Goal: Task Accomplishment & Management: Use online tool/utility

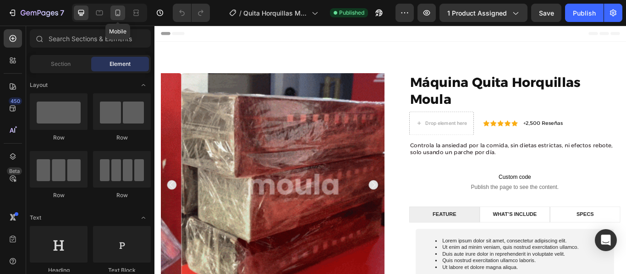
click at [120, 12] on icon at bounding box center [117, 13] width 5 height 6
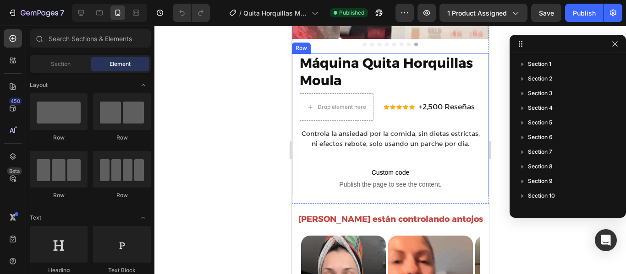
scroll to position [278, 0]
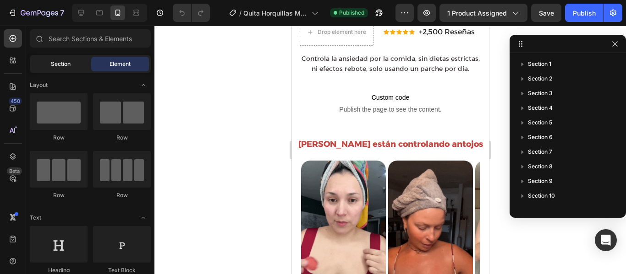
click at [68, 64] on span "Section" at bounding box center [61, 64] width 20 height 8
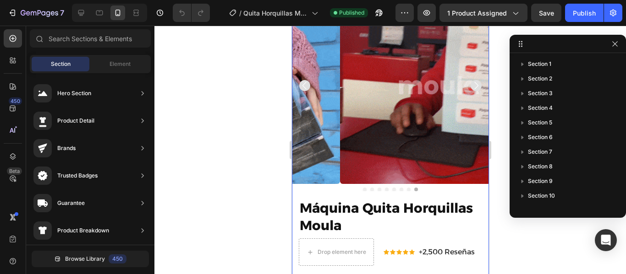
scroll to position [57, 0]
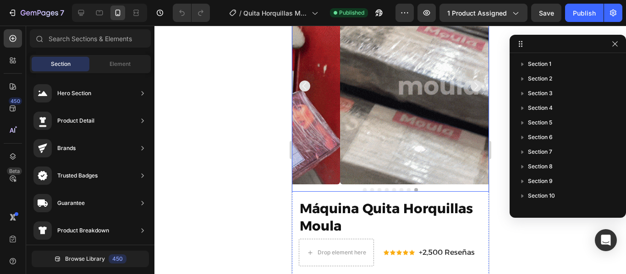
click at [383, 131] on img at bounding box center [437, 86] width 197 height 197
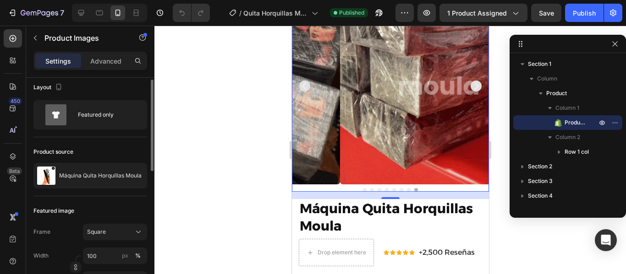
scroll to position [0, 0]
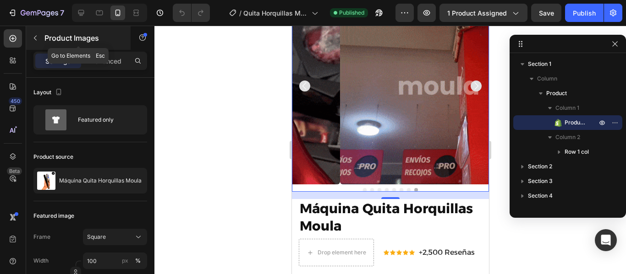
click at [37, 39] on icon "button" at bounding box center [35, 37] width 7 height 7
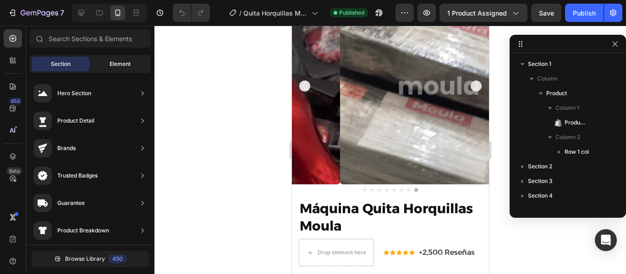
click at [121, 65] on span "Element" at bounding box center [119, 64] width 21 height 8
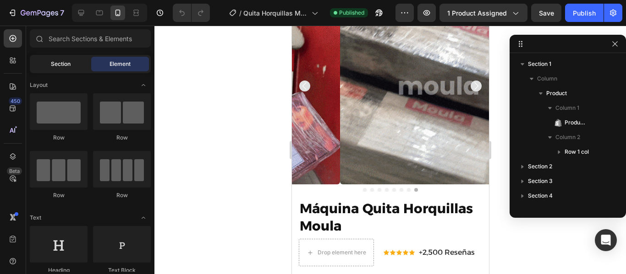
click at [66, 65] on span "Section" at bounding box center [61, 64] width 20 height 8
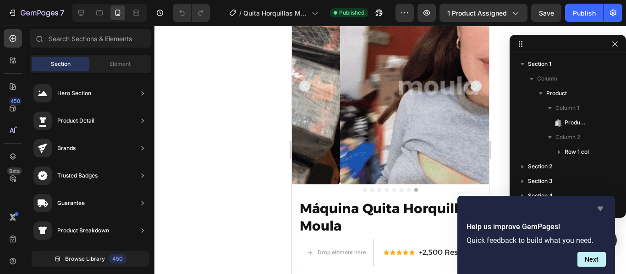
click at [598, 209] on icon "Hide survey" at bounding box center [599, 209] width 5 height 4
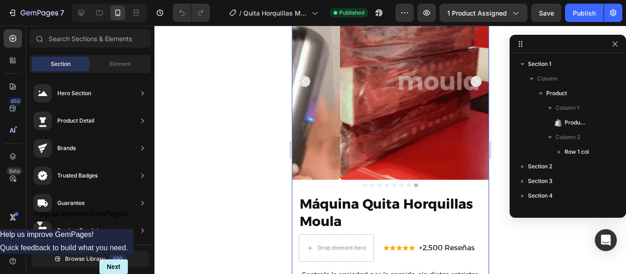
scroll to position [79, 0]
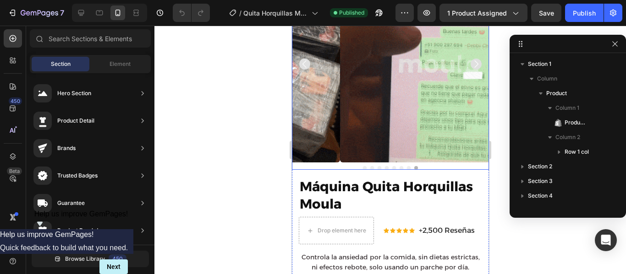
click at [339, 136] on img at bounding box center [437, 64] width 197 height 197
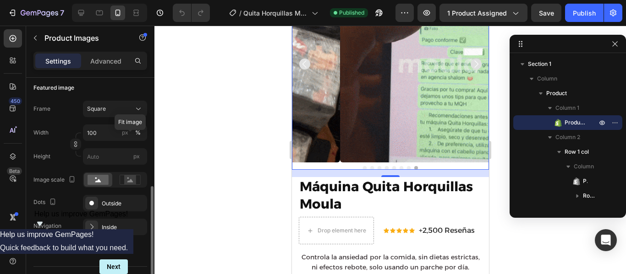
scroll to position [168, 0]
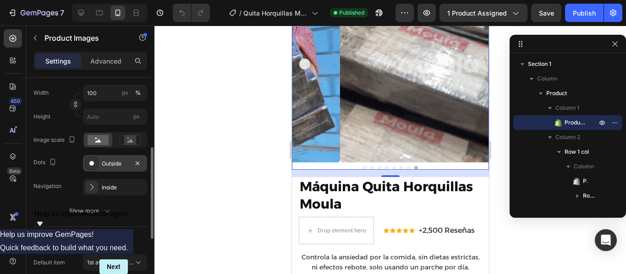
click at [106, 164] on div "Outside" at bounding box center [115, 164] width 27 height 8
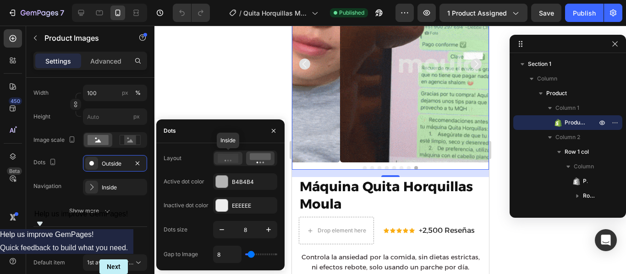
click at [229, 160] on circle at bounding box center [227, 160] width 1 height 1
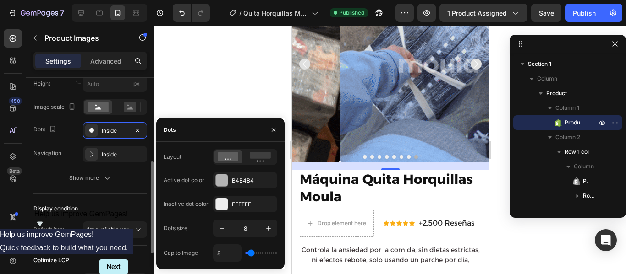
scroll to position [202, 0]
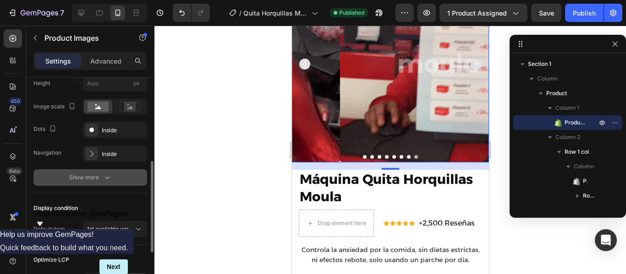
click at [112, 178] on button "Show more" at bounding box center [90, 177] width 114 height 16
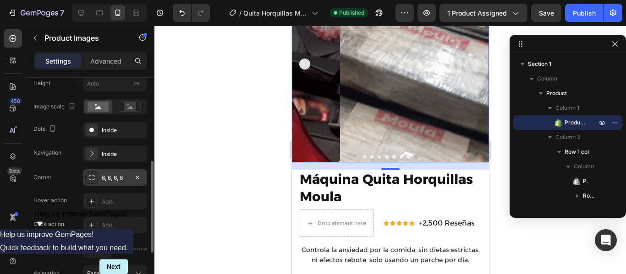
click at [121, 180] on div "6, 6, 6, 6" at bounding box center [115, 178] width 27 height 8
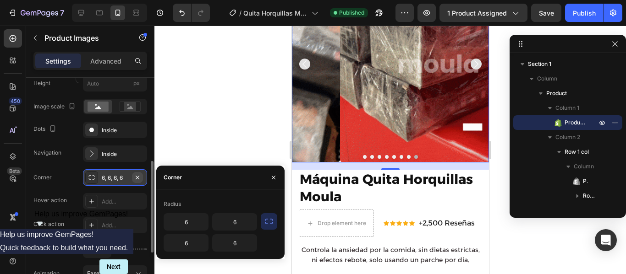
click at [138, 179] on icon "button" at bounding box center [137, 177] width 7 height 7
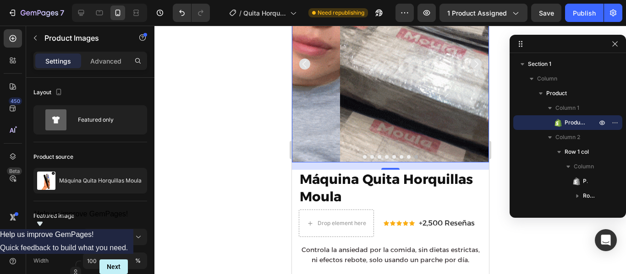
scroll to position [0, 0]
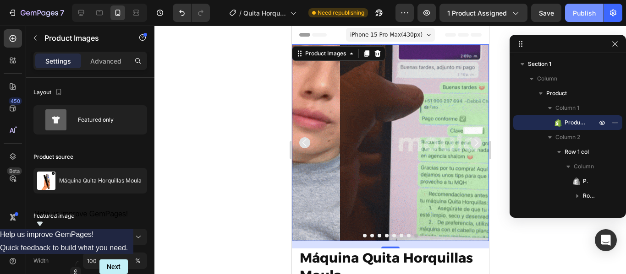
click at [583, 14] on div "Publish" at bounding box center [584, 13] width 23 height 10
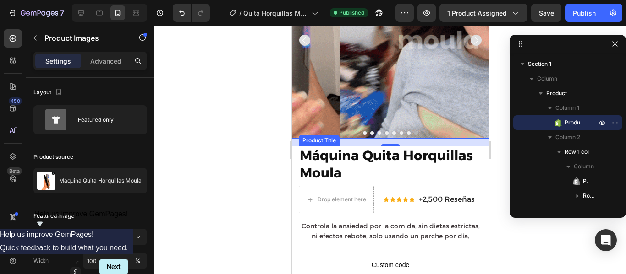
scroll to position [104, 0]
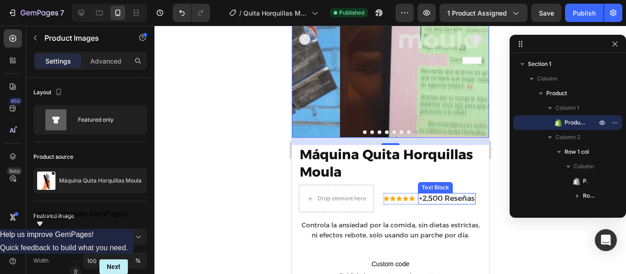
click at [437, 194] on p "+2,500 Reseñas" at bounding box center [446, 199] width 56 height 10
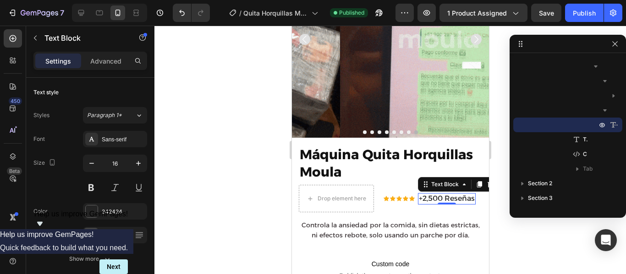
scroll to position [100, 0]
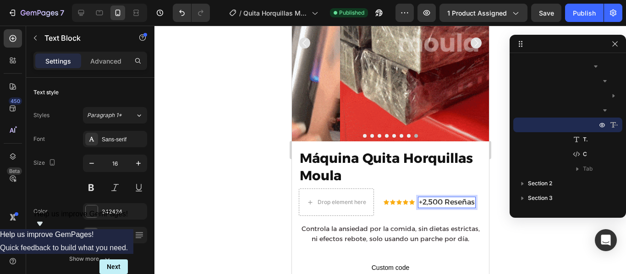
click at [453, 198] on p "+2,500 Reseñas" at bounding box center [446, 203] width 56 height 10
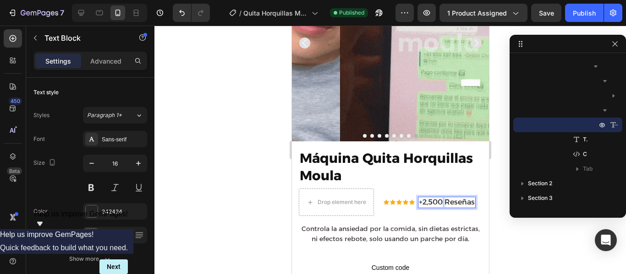
click at [453, 198] on p "+2,500 Reseñas" at bounding box center [446, 203] width 56 height 10
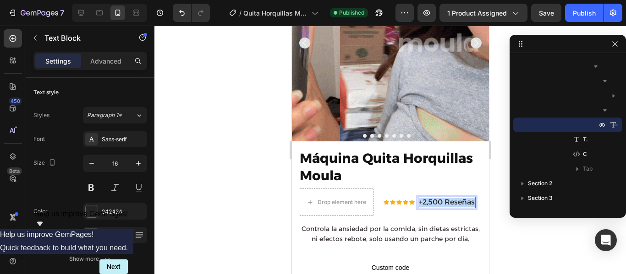
click at [453, 198] on p "+2,500 Reseñas" at bounding box center [446, 203] width 56 height 10
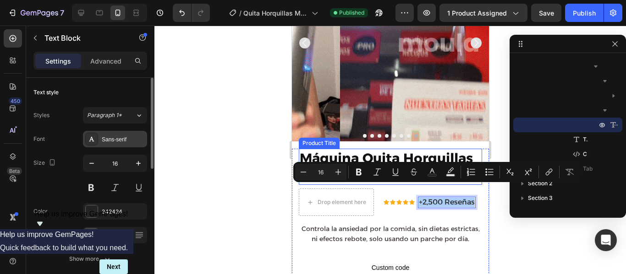
click at [120, 139] on div "Sans-serif" at bounding box center [123, 140] width 43 height 8
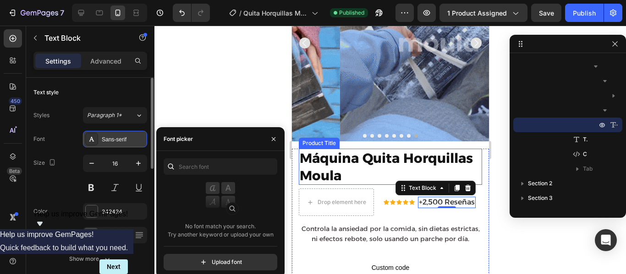
click at [111, 141] on div "Sans-serif" at bounding box center [123, 140] width 43 height 8
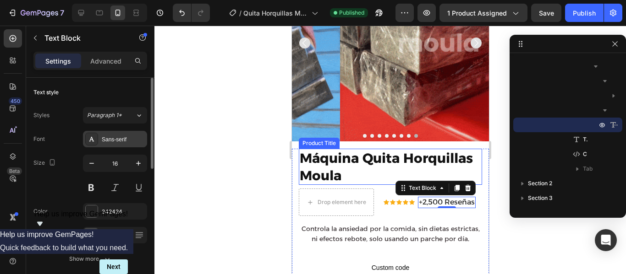
click at [111, 141] on div "Sans-serif" at bounding box center [123, 140] width 43 height 8
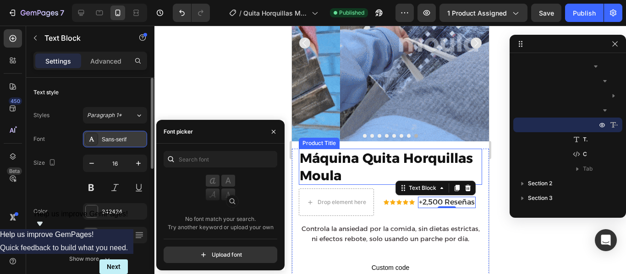
click at [111, 141] on div "Sans-serif" at bounding box center [123, 140] width 43 height 8
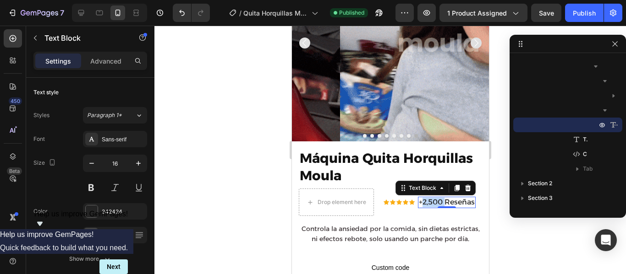
click at [432, 198] on p "+2,500 Reseñas" at bounding box center [446, 203] width 56 height 10
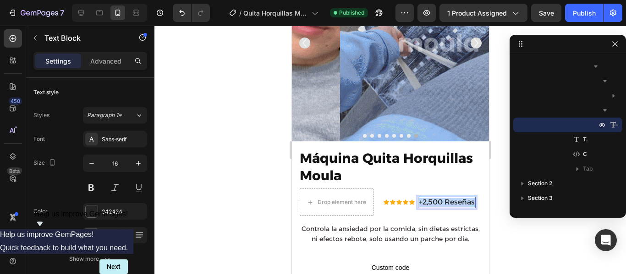
click at [432, 198] on p "+2,500 Reseñas" at bounding box center [446, 203] width 56 height 10
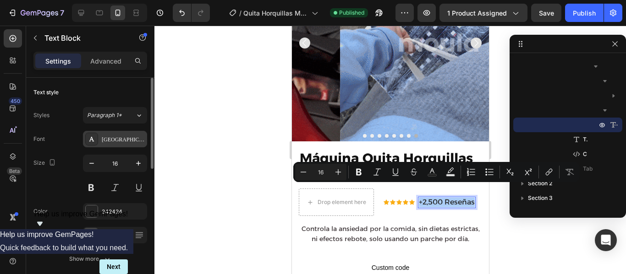
click at [117, 139] on div "[GEOGRAPHIC_DATA]" at bounding box center [123, 140] width 43 height 8
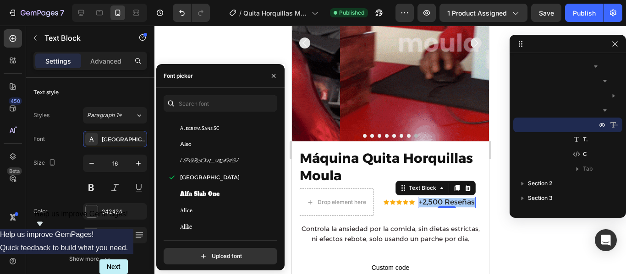
scroll to position [596, 0]
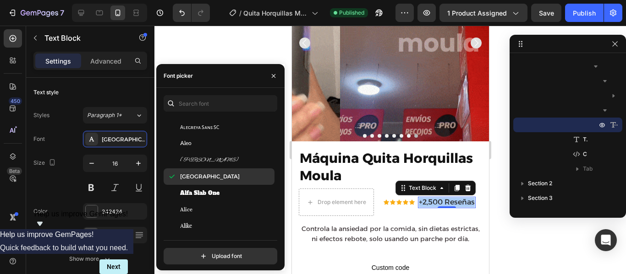
click at [200, 178] on span "[GEOGRAPHIC_DATA]" at bounding box center [210, 177] width 60 height 8
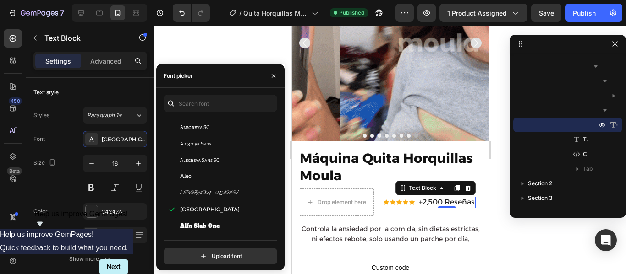
click at [442, 198] on p "+2,500 Reseñas" at bounding box center [446, 203] width 56 height 10
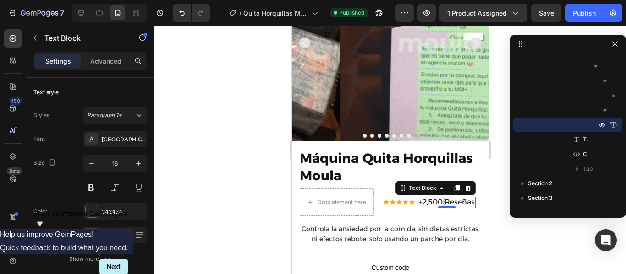
click at [442, 198] on p "+2,500 Reseñas" at bounding box center [446, 203] width 56 height 10
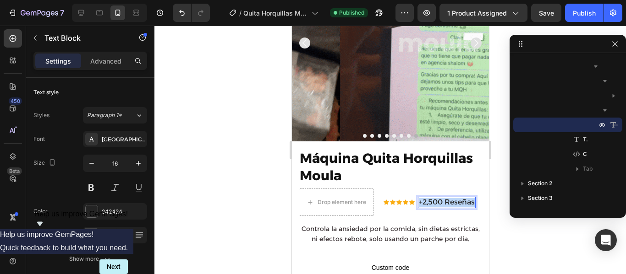
click at [442, 198] on p "+2,500 Reseñas" at bounding box center [446, 203] width 56 height 10
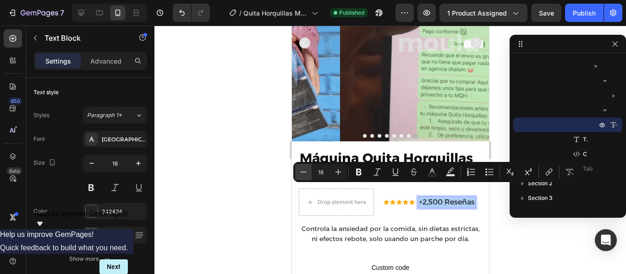
click at [300, 172] on icon "Editor contextual toolbar" at bounding box center [303, 172] width 6 height 0
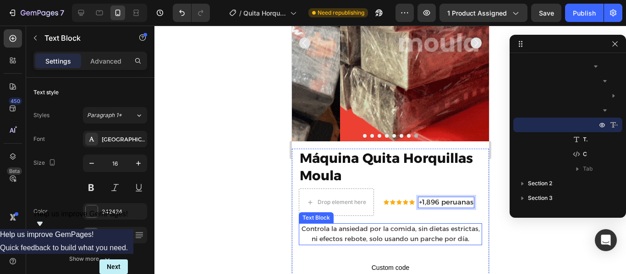
scroll to position [95, 0]
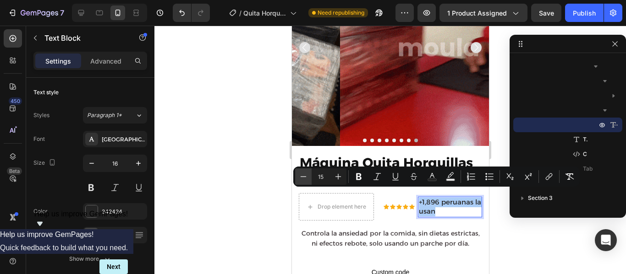
click at [302, 177] on icon "Editor contextual toolbar" at bounding box center [303, 176] width 6 height 0
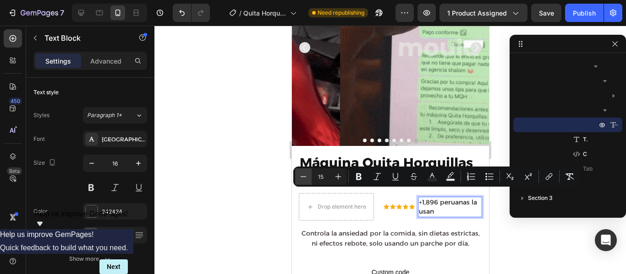
click at [302, 177] on icon "Editor contextual toolbar" at bounding box center [303, 176] width 6 height 0
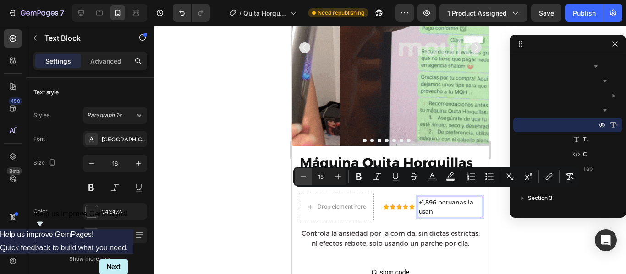
click at [302, 177] on icon "Editor contextual toolbar" at bounding box center [303, 176] width 6 height 0
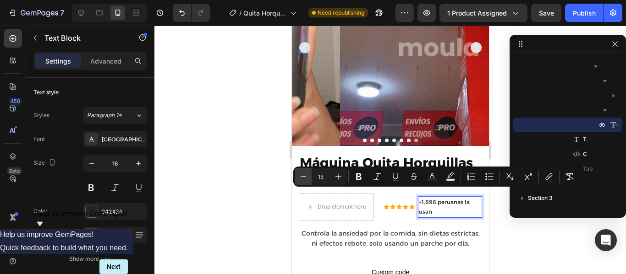
click at [302, 177] on icon "Editor contextual toolbar" at bounding box center [303, 176] width 6 height 0
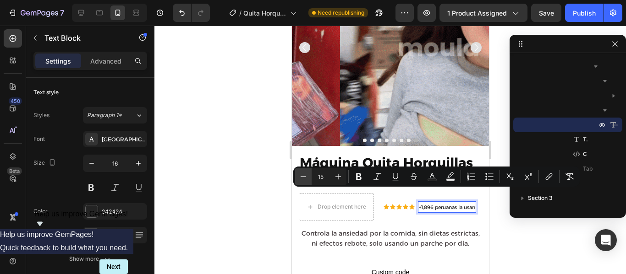
click at [302, 177] on icon "Editor contextual toolbar" at bounding box center [303, 176] width 6 height 0
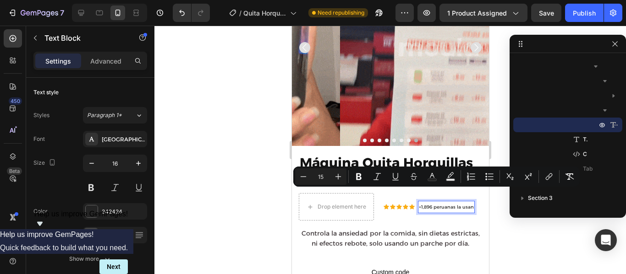
click at [462, 204] on span "+1,896 peruanas la usan" at bounding box center [445, 207] width 55 height 6
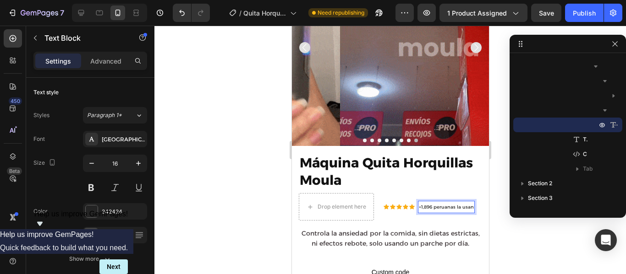
click at [444, 204] on span "+1,896 peruanas la usan" at bounding box center [445, 207] width 55 height 6
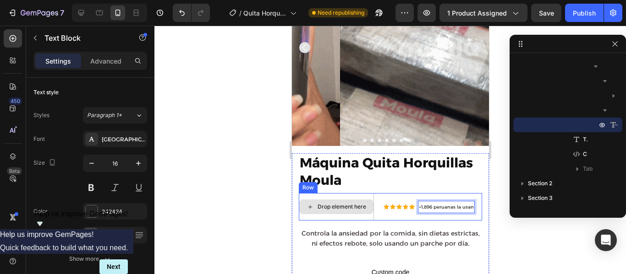
click at [372, 193] on div "Drop element here" at bounding box center [335, 206] width 75 height 27
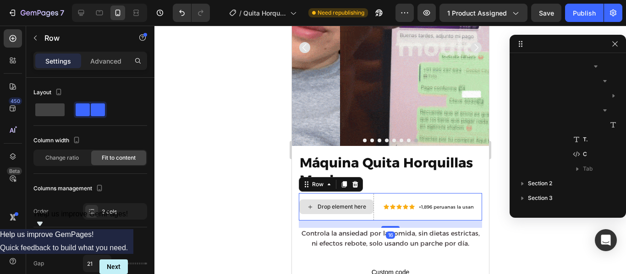
scroll to position [71, 0]
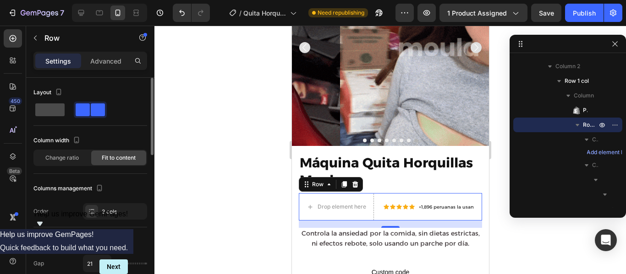
click at [54, 114] on span at bounding box center [49, 110] width 29 height 13
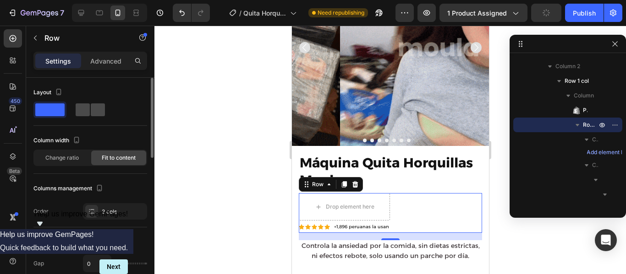
click at [78, 106] on span at bounding box center [83, 110] width 14 height 13
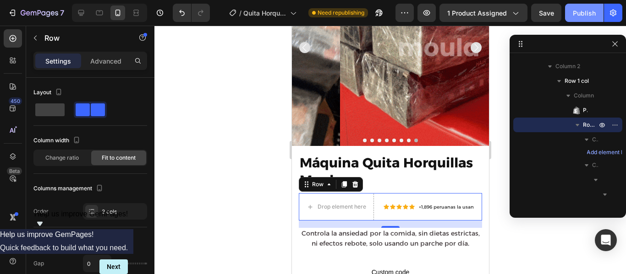
click at [582, 12] on div "Publish" at bounding box center [584, 13] width 23 height 10
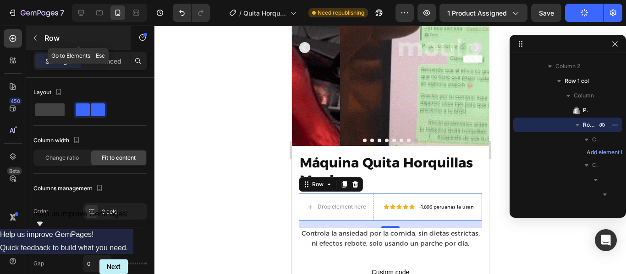
click at [37, 39] on icon "button" at bounding box center [35, 37] width 7 height 7
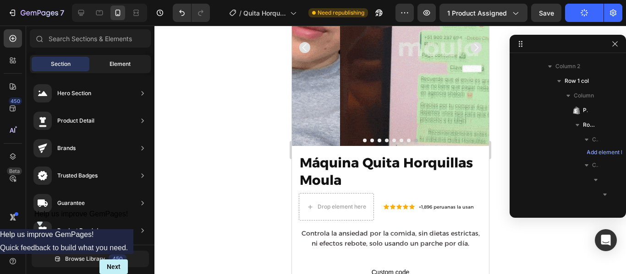
click at [118, 62] on span "Element" at bounding box center [119, 64] width 21 height 8
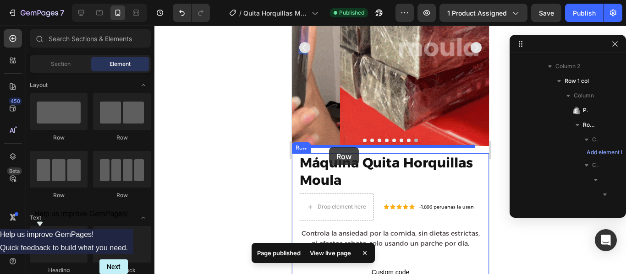
drag, startPoint x: 341, startPoint y: 150, endPoint x: 328, endPoint y: 147, distance: 12.7
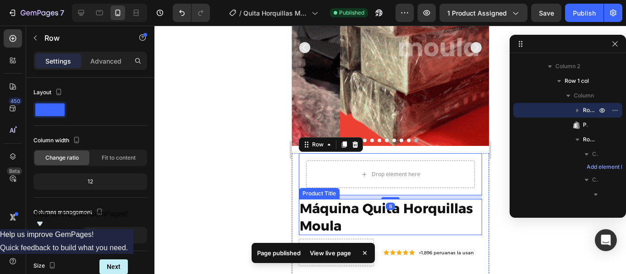
scroll to position [126, 0]
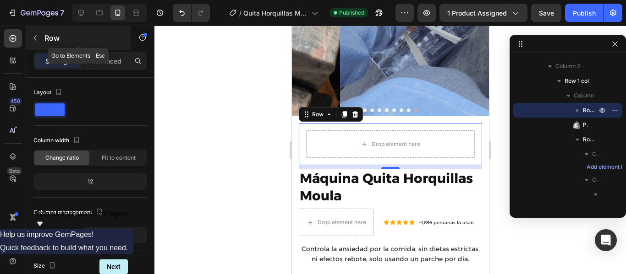
click at [36, 38] on icon "button" at bounding box center [35, 37] width 7 height 7
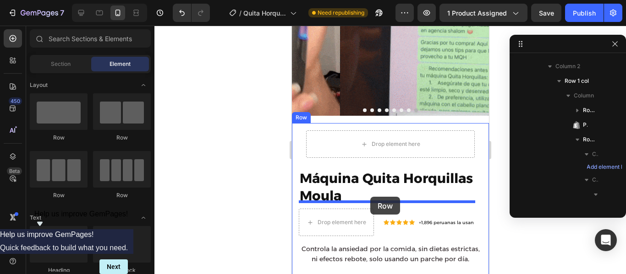
drag, startPoint x: 352, startPoint y: 146, endPoint x: 370, endPoint y: 197, distance: 53.7
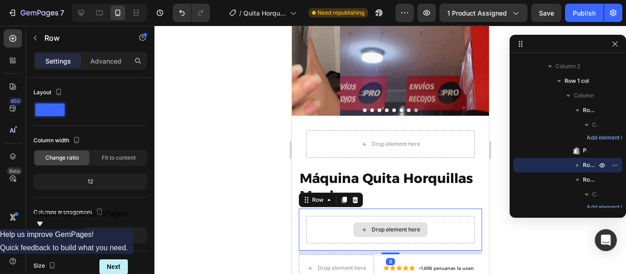
scroll to position [174, 0]
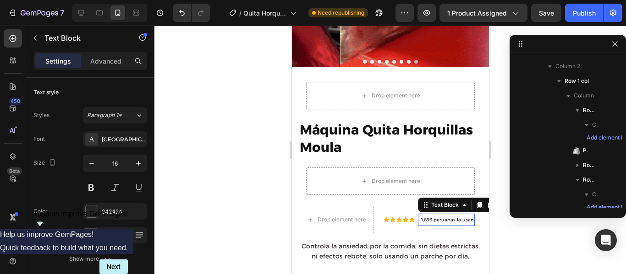
click at [431, 215] on p "+1,896 peruanas la usan" at bounding box center [445, 220] width 55 height 11
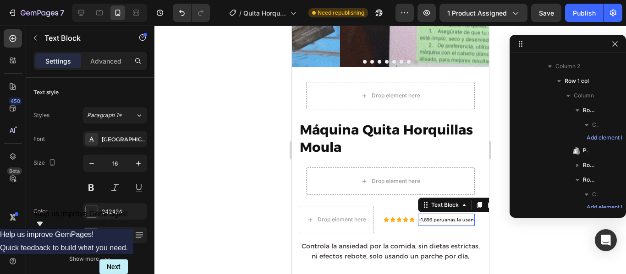
scroll to position [386, 0]
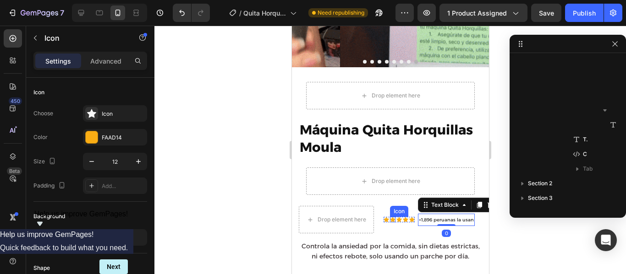
click at [392, 217] on div "Icon" at bounding box center [391, 219] width 5 height 5
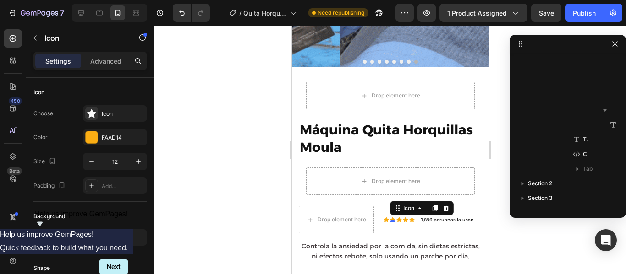
scroll to position [269, 0]
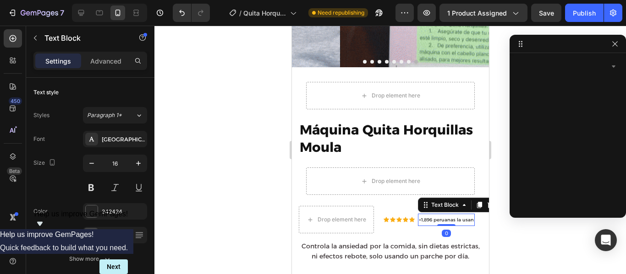
click at [420, 216] on p "+1,896 peruanas la usan" at bounding box center [445, 220] width 55 height 11
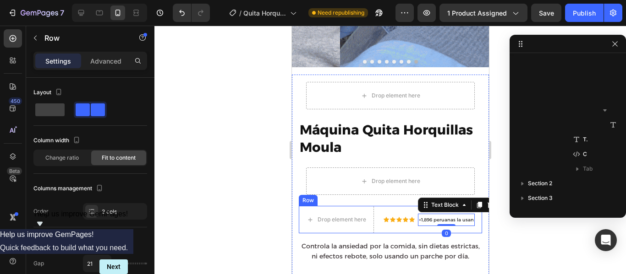
click at [403, 221] on div "Icon Icon Icon Icon Icon Icon List +1,896 peruanas la usan Text Block 0 Row" at bounding box center [428, 219] width 91 height 27
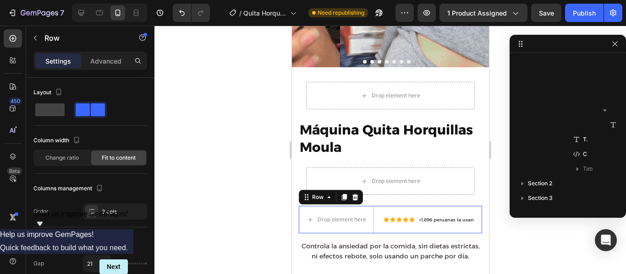
scroll to position [126, 0]
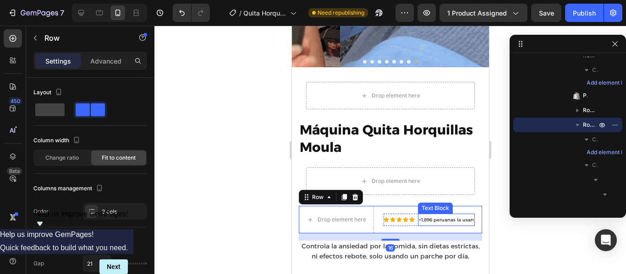
click at [423, 217] on span "+1,896 peruanas la usan" at bounding box center [445, 220] width 55 height 6
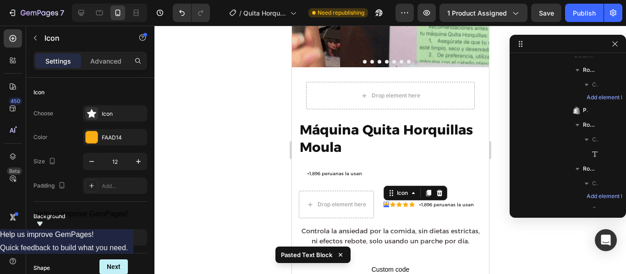
scroll to position [269, 0]
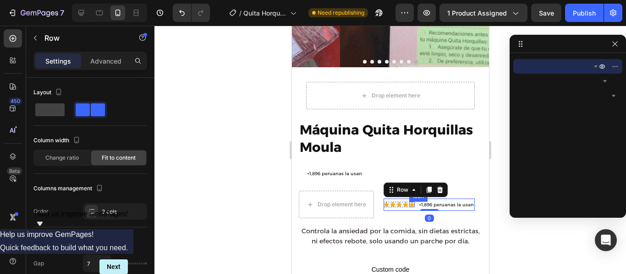
click at [412, 202] on div "Icon" at bounding box center [411, 204] width 5 height 5
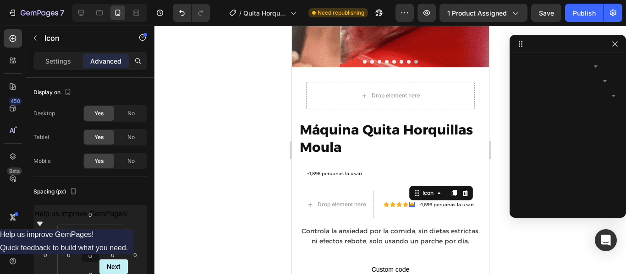
scroll to position [386, 0]
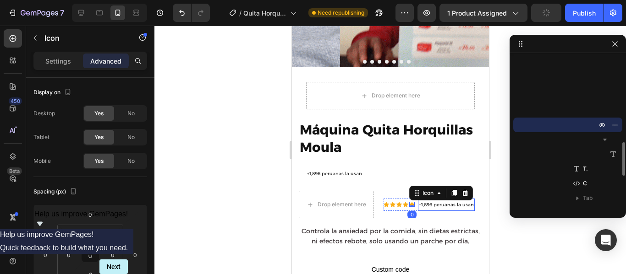
click at [417, 202] on div "+1,896 peruanas la usan" at bounding box center [445, 205] width 57 height 12
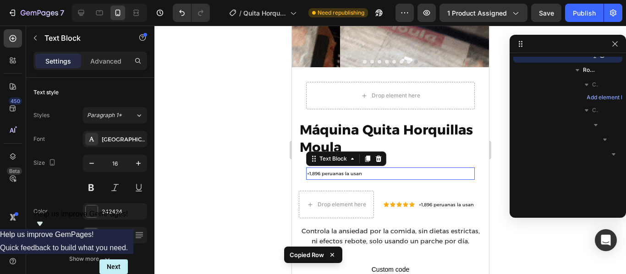
scroll to position [141, 0]
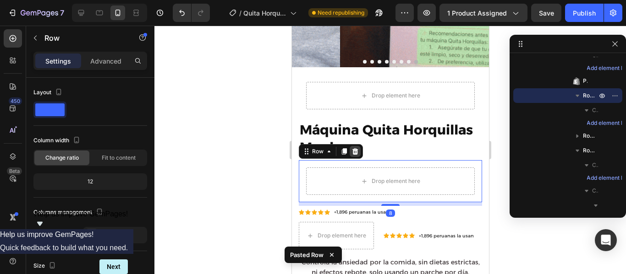
click at [354, 148] on icon at bounding box center [355, 151] width 6 height 6
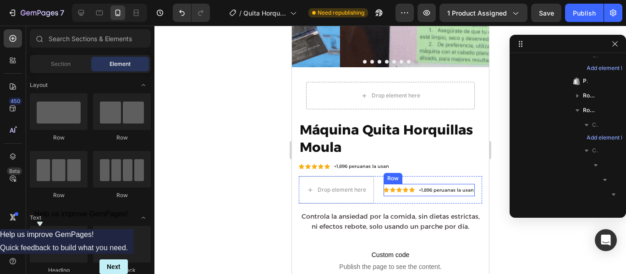
click at [383, 189] on div "Icon Icon Icon Icon Icon Icon List" at bounding box center [398, 190] width 31 height 12
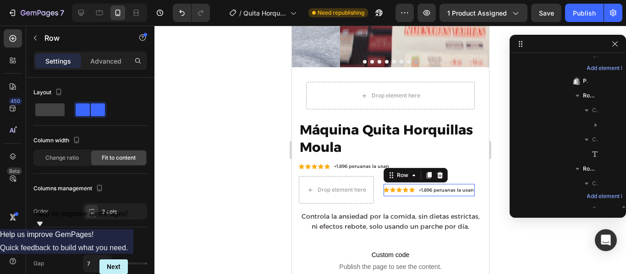
scroll to position [240, 0]
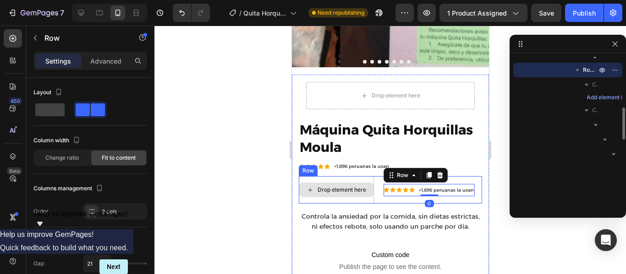
click at [373, 192] on div "Drop element here" at bounding box center [335, 189] width 75 height 27
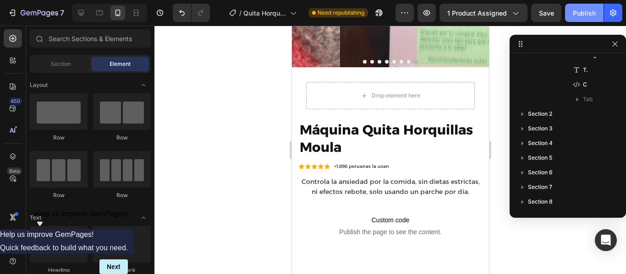
click at [582, 10] on div "Publish" at bounding box center [584, 13] width 23 height 10
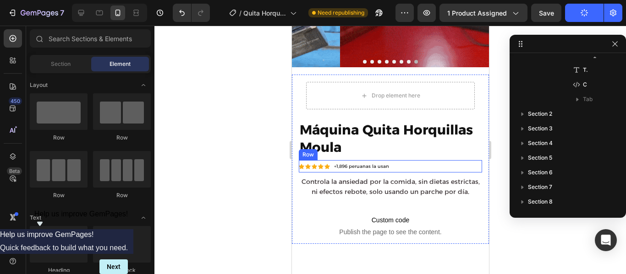
click at [398, 160] on div "Icon Icon Icon Icon Icon Icon List +1,896 peruanas la usan Text Block Row" at bounding box center [389, 166] width 183 height 12
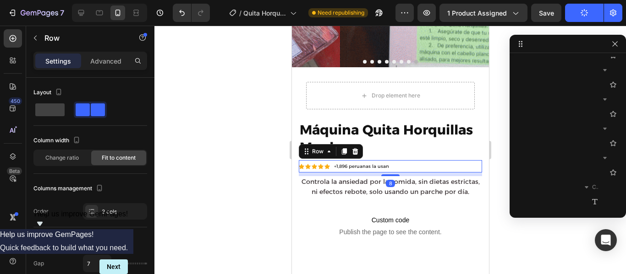
scroll to position [111, 0]
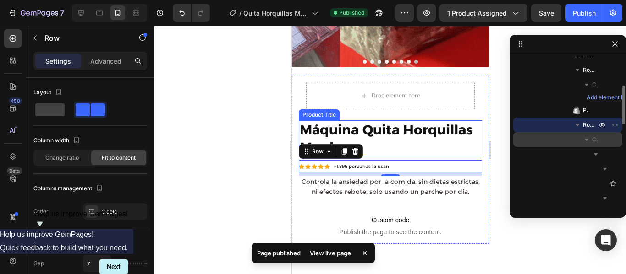
click at [586, 140] on icon "button" at bounding box center [586, 140] width 4 height 2
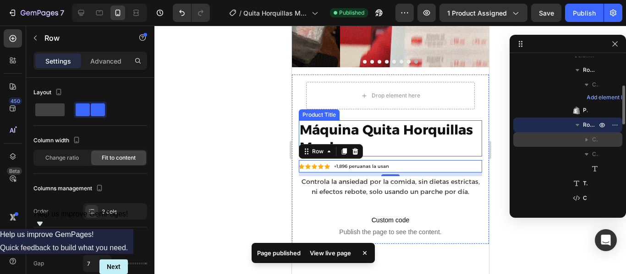
click at [597, 142] on span "Column 1" at bounding box center [595, 139] width 6 height 9
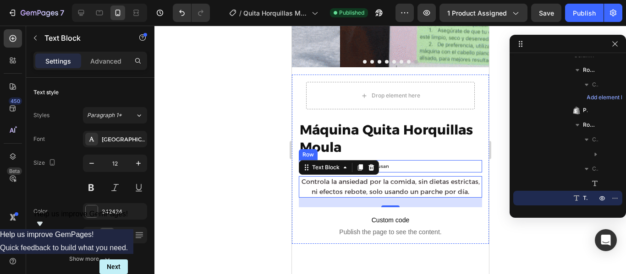
click at [586, 140] on icon "button" at bounding box center [586, 140] width 4 height 2
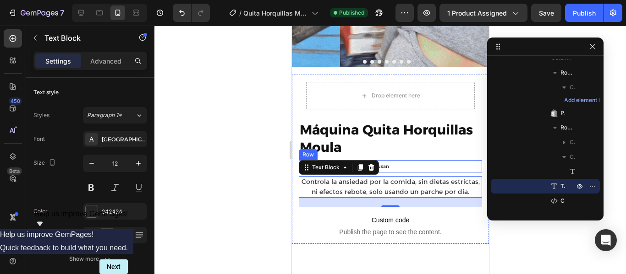
drag, startPoint x: 545, startPoint y: 44, endPoint x: 512, endPoint y: 45, distance: 33.0
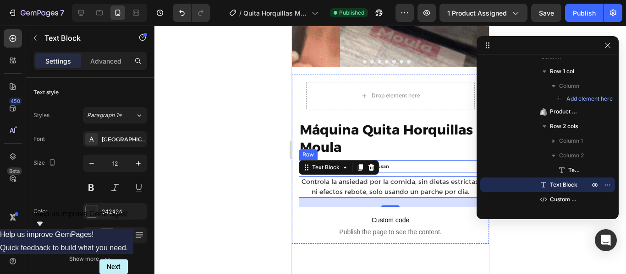
drag, startPoint x: 590, startPoint y: 134, endPoint x: 616, endPoint y: 133, distance: 25.7
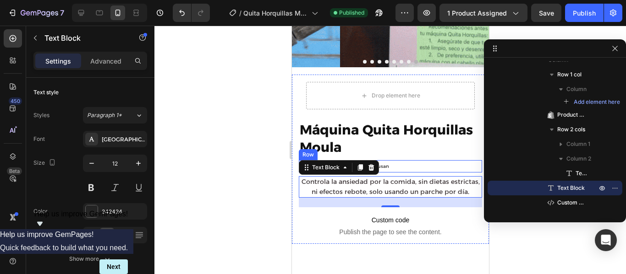
drag, startPoint x: 519, startPoint y: 44, endPoint x: 568, endPoint y: 47, distance: 48.7
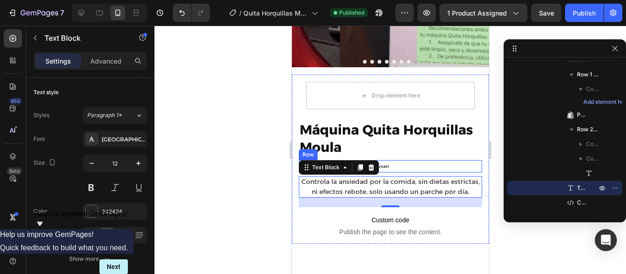
drag, startPoint x: 486, startPoint y: 115, endPoint x: 505, endPoint y: 115, distance: 19.7
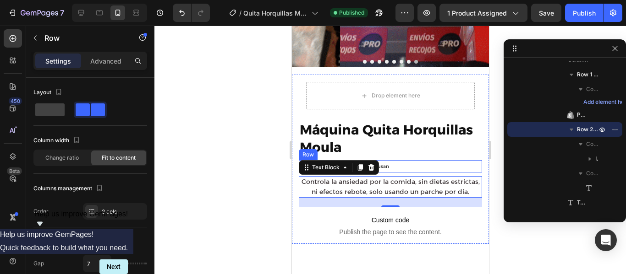
click at [394, 162] on div "Icon Icon Icon Icon Icon Icon List +1,896 peruanas la usan Text Block Row" at bounding box center [389, 166] width 183 height 12
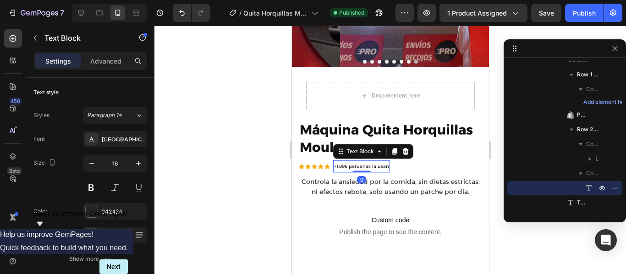
click at [372, 164] on span "+1,896 peruanas la usan" at bounding box center [360, 167] width 55 height 6
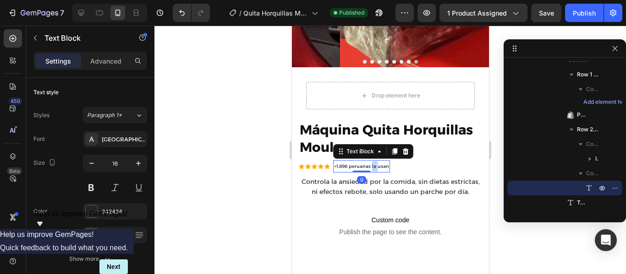
click at [372, 164] on span "+1,896 peruanas la usan" at bounding box center [360, 167] width 55 height 6
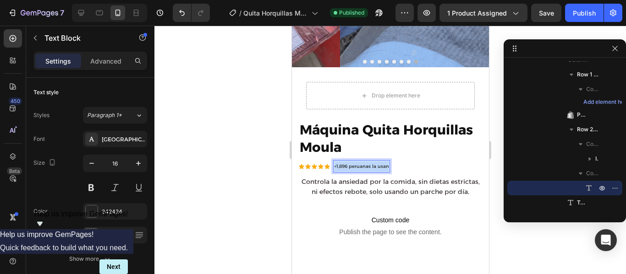
click at [372, 164] on span "+1,896 peruanas la usan" at bounding box center [360, 167] width 55 height 6
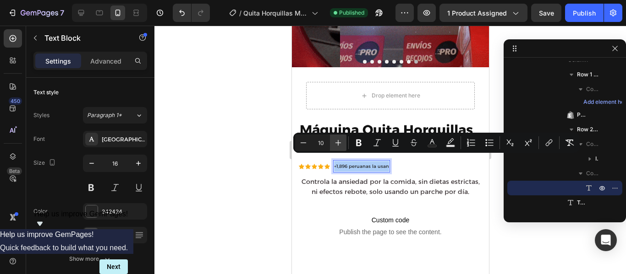
click at [338, 144] on icon "Editor contextual toolbar" at bounding box center [338, 143] width 6 height 6
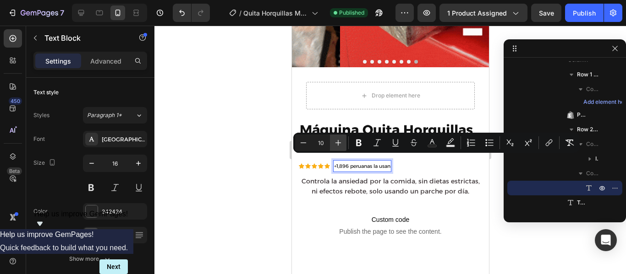
click at [338, 144] on icon "Editor contextual toolbar" at bounding box center [338, 143] width 6 height 6
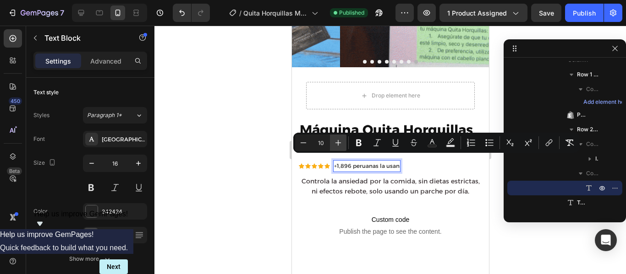
click at [338, 144] on icon "Editor contextual toolbar" at bounding box center [338, 143] width 6 height 6
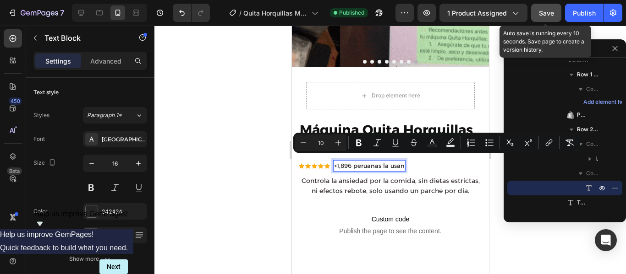
click at [542, 18] on button "Save" at bounding box center [546, 13] width 30 height 18
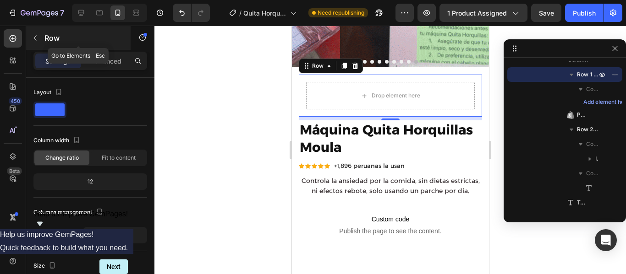
click at [34, 40] on icon "button" at bounding box center [35, 37] width 7 height 7
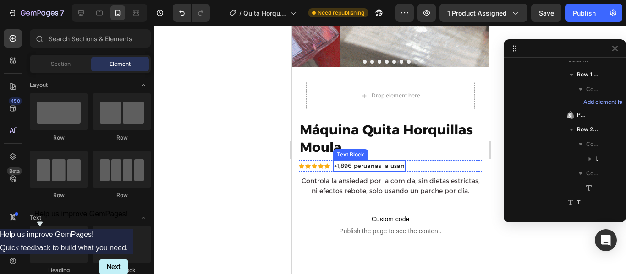
click at [392, 162] on span "+1,896 peruanas la usan" at bounding box center [368, 165] width 71 height 7
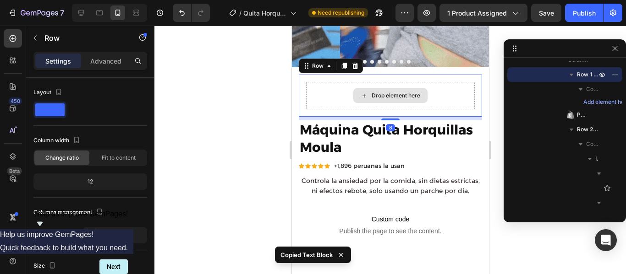
click at [431, 91] on div "Drop element here" at bounding box center [390, 95] width 169 height 27
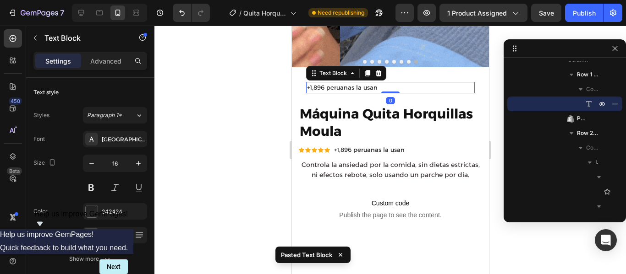
click at [410, 83] on p "+1,896 peruanas la usan" at bounding box center [389, 88] width 167 height 10
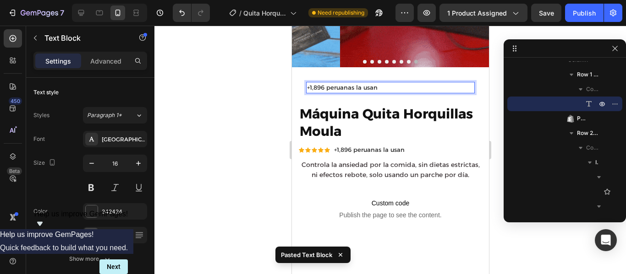
click at [409, 83] on p "+1,896 peruanas la usan" at bounding box center [389, 88] width 167 height 10
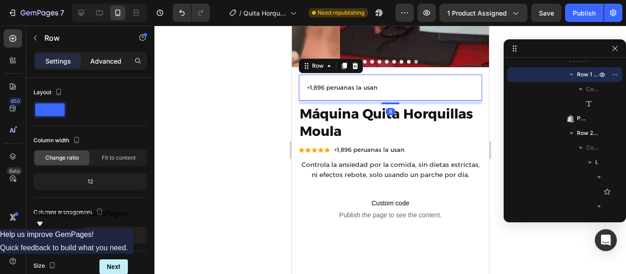
click at [111, 59] on p "Advanced" at bounding box center [105, 61] width 31 height 10
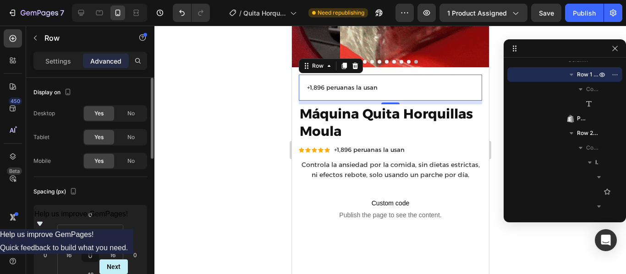
scroll to position [86, 0]
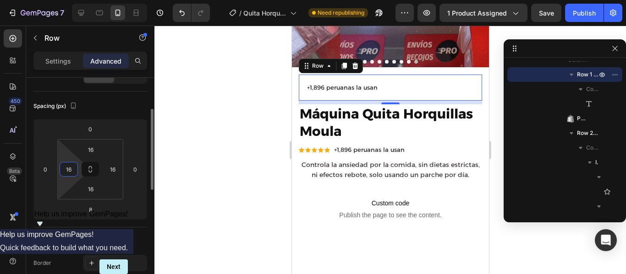
click at [70, 172] on input "16" at bounding box center [69, 170] width 14 height 14
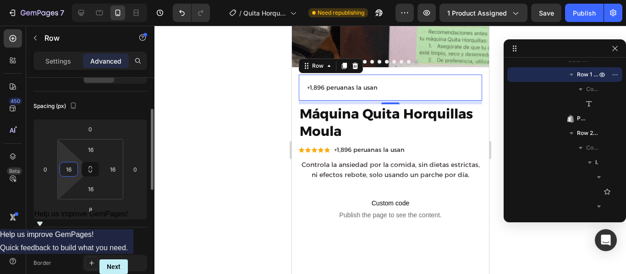
click at [70, 172] on input "16" at bounding box center [69, 170] width 14 height 14
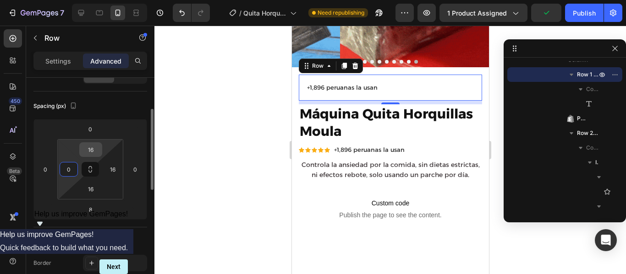
type input "0"
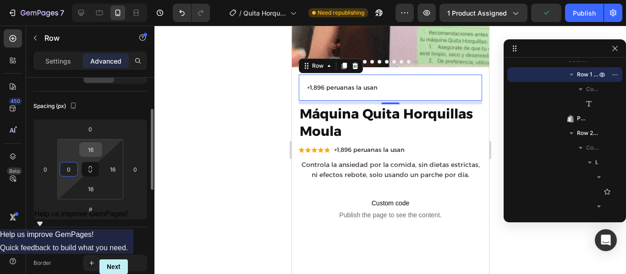
click at [95, 153] on input "16" at bounding box center [91, 150] width 18 height 14
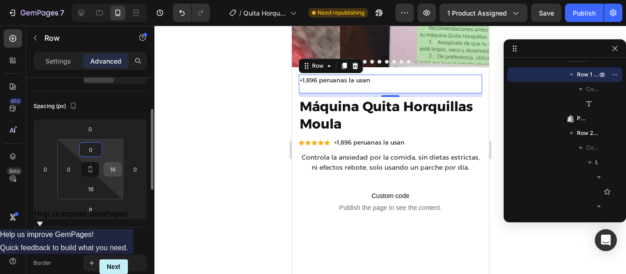
type input "0"
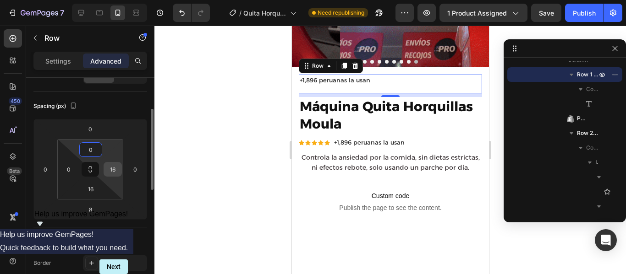
click at [114, 170] on input "16" at bounding box center [113, 170] width 14 height 14
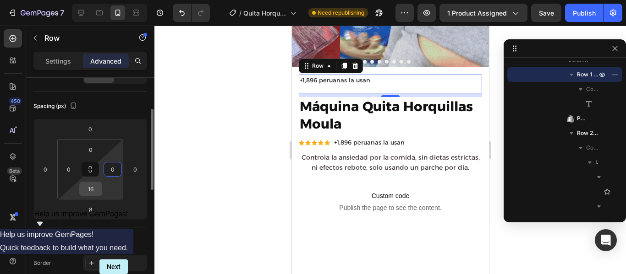
type input "0"
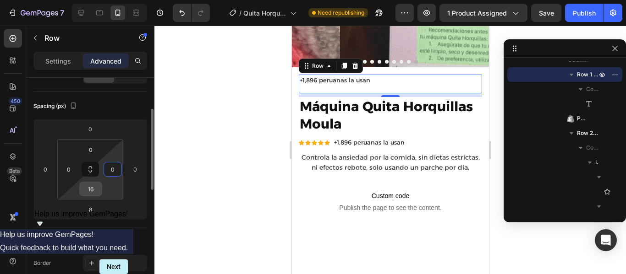
click at [93, 191] on input "16" at bounding box center [91, 189] width 18 height 14
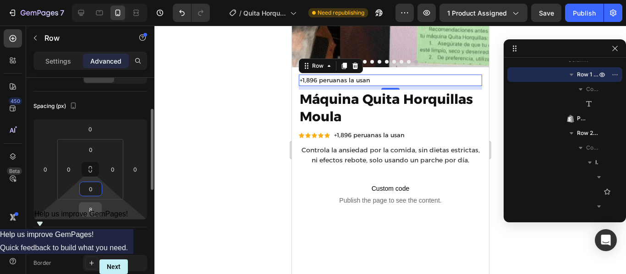
type input "0"
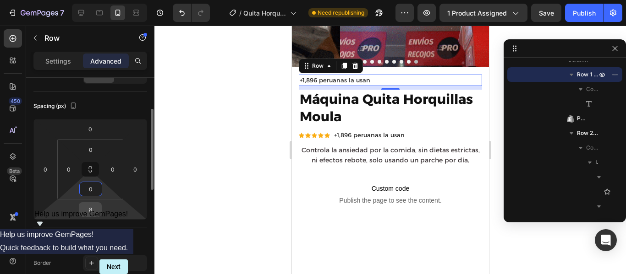
click at [90, 207] on input "8" at bounding box center [90, 210] width 18 height 14
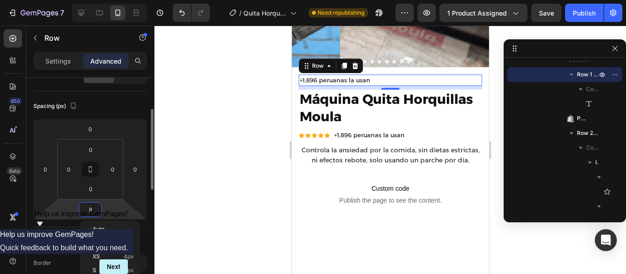
type input "0"
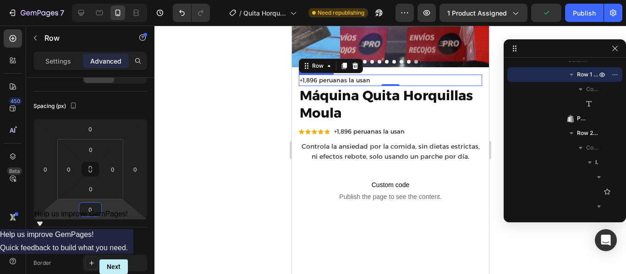
click at [369, 76] on p "+1,896 peruanas la usan" at bounding box center [389, 81] width 181 height 10
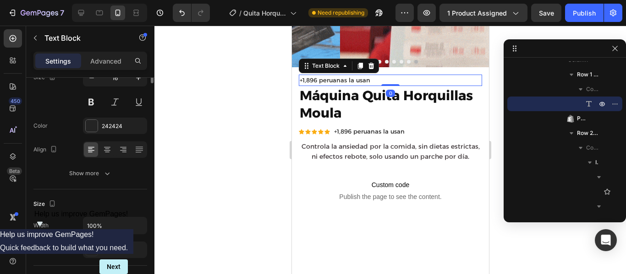
scroll to position [0, 0]
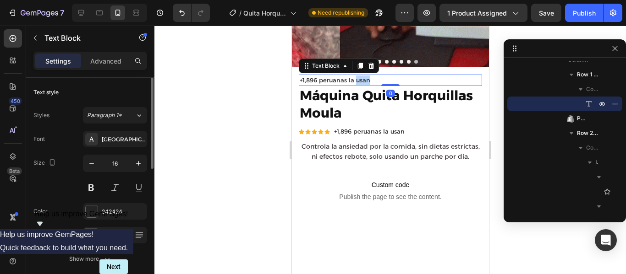
click at [364, 76] on span "+1,896 peruanas la usan" at bounding box center [334, 79] width 71 height 7
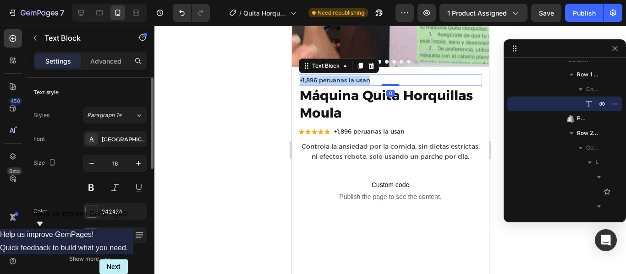
click at [364, 76] on span "+1,896 peruanas la usan" at bounding box center [334, 79] width 71 height 7
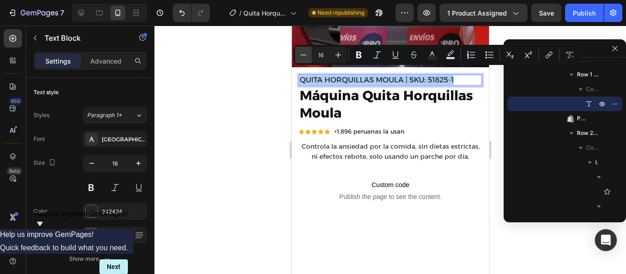
click at [300, 54] on icon "Editor contextual toolbar" at bounding box center [303, 54] width 9 height 9
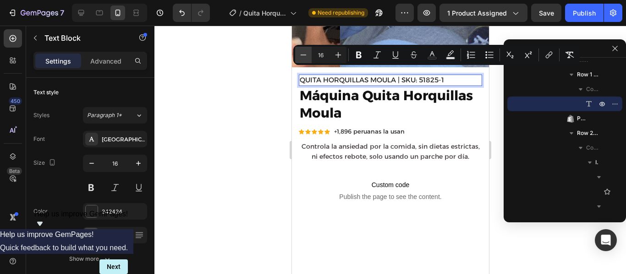
click at [300, 54] on icon "Editor contextual toolbar" at bounding box center [303, 54] width 9 height 9
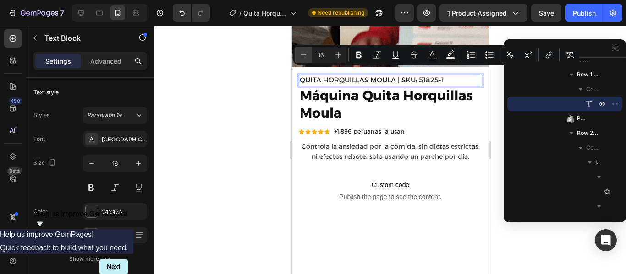
click at [300, 54] on icon "Editor contextual toolbar" at bounding box center [303, 54] width 9 height 9
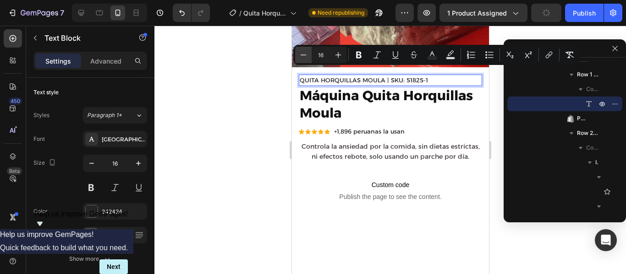
click at [300, 55] on icon "Editor contextual toolbar" at bounding box center [303, 54] width 9 height 9
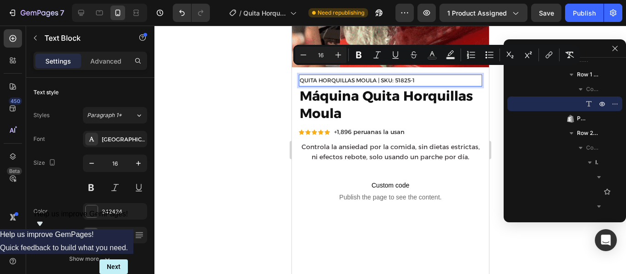
click at [380, 77] on span "QUITA HORQUILLAS MOULA | SKU: 51825-1" at bounding box center [356, 80] width 115 height 7
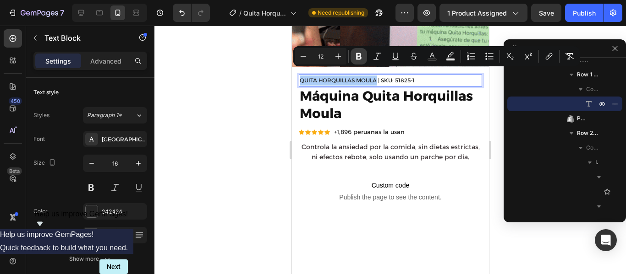
click at [359, 56] on icon "Editor contextual toolbar" at bounding box center [358, 56] width 5 height 7
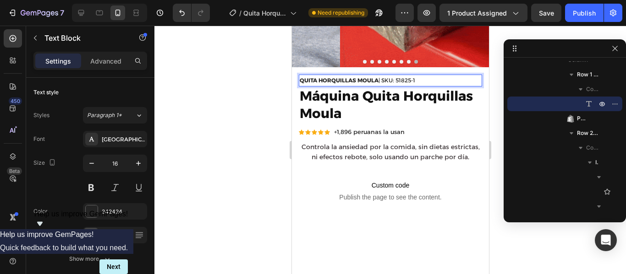
click at [425, 76] on p "QUITA HORQUILLAS MOULA | SKU: 51825-1" at bounding box center [389, 81] width 181 height 10
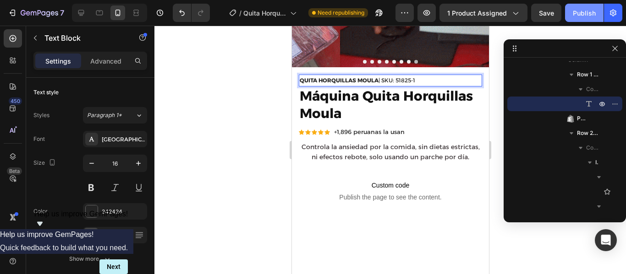
click at [582, 18] on button "Publish" at bounding box center [584, 13] width 38 height 18
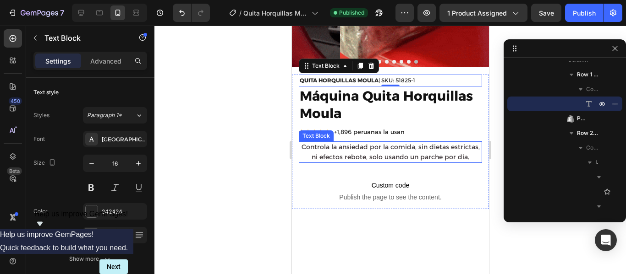
click at [419, 161] on p "Controla la ansiedad por la comida, sin dietas estrictas, ni efectos rebote, so…" at bounding box center [389, 152] width 181 height 20
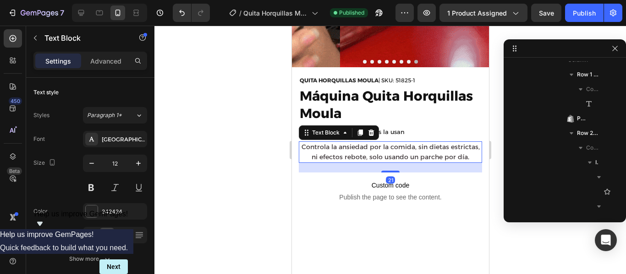
click at [396, 157] on p "Controla la ansiedad por la comida, sin dietas estrictas, ni efectos rebote, so…" at bounding box center [389, 152] width 181 height 20
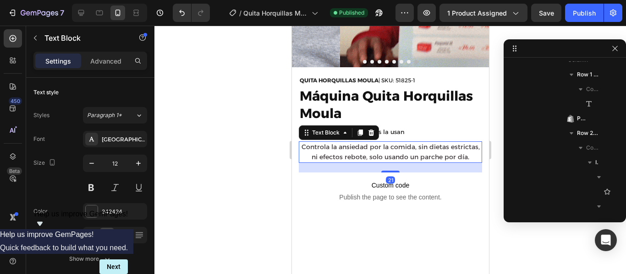
click at [396, 157] on p "Controla la ansiedad por la comida, sin dietas estrictas, ni efectos rebote, so…" at bounding box center [389, 152] width 181 height 20
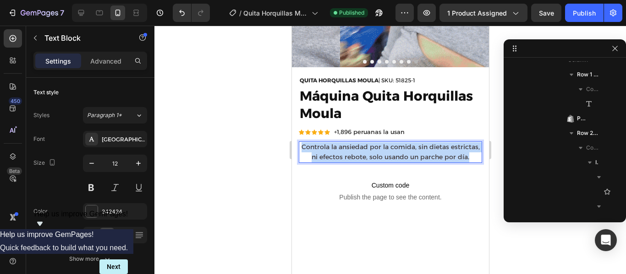
click at [396, 157] on p "Controla la ansiedad por la comida, sin dietas estrictas, ni efectos rebote, so…" at bounding box center [389, 152] width 181 height 20
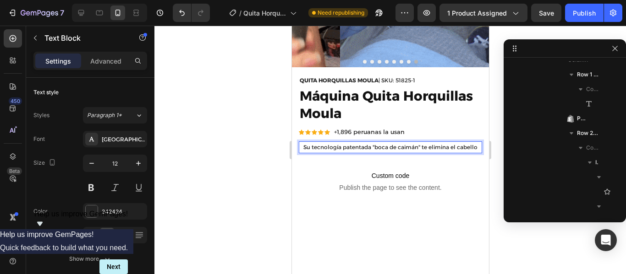
click at [458, 142] on p "Su tecnología patentada "boca de caimán" te elimina el cabello" at bounding box center [389, 147] width 181 height 10
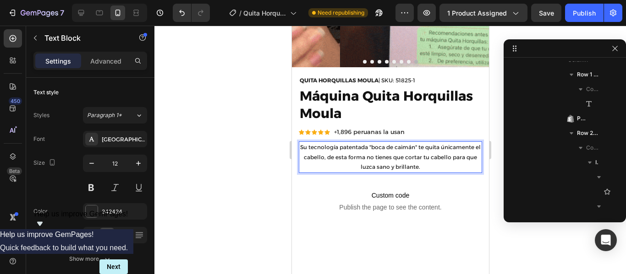
click at [413, 142] on p "Su tecnología patentada "boca de caimán" te quita únicamente el cabello, de est…" at bounding box center [389, 157] width 181 height 30
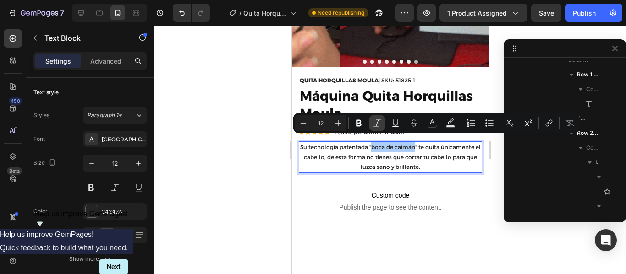
click at [378, 126] on icon "Editor contextual toolbar" at bounding box center [376, 123] width 9 height 9
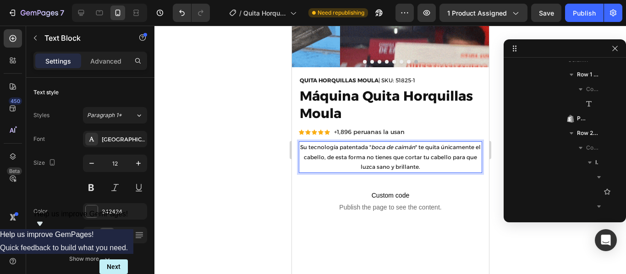
click at [423, 153] on p "Su tecnología patentada " boca de caimán " te quita únicamente el cabello, de e…" at bounding box center [389, 157] width 181 height 30
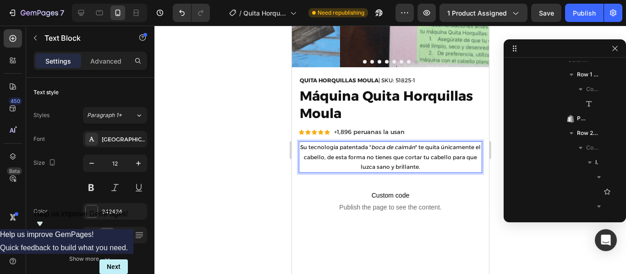
click at [415, 142] on p "Su tecnología patentada " boca de caimán " te quita únicamente el cabello, de e…" at bounding box center [389, 157] width 181 height 30
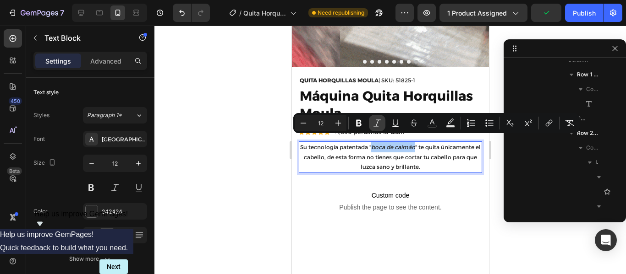
click at [380, 121] on icon "Editor contextual toolbar" at bounding box center [376, 123] width 9 height 9
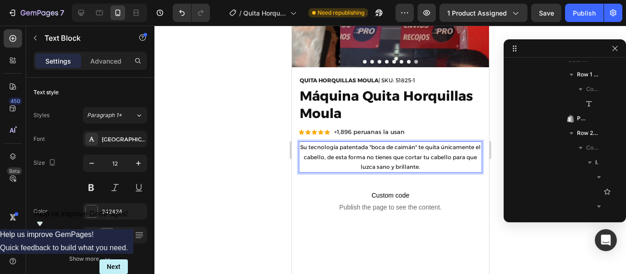
click at [414, 147] on p "Su tecnología patentada "boca de caimán" te quita únicamente el cabello, de est…" at bounding box center [389, 157] width 181 height 30
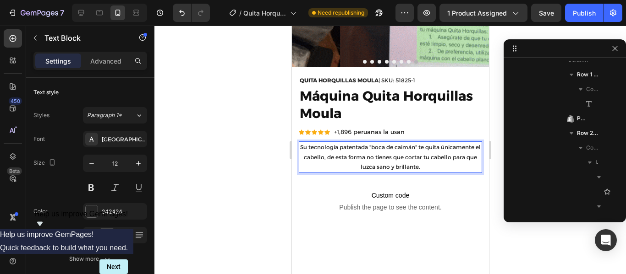
click at [416, 142] on p "Su tecnología patentada "boca de caimán" te quita únicamente el cabello, de est…" at bounding box center [389, 157] width 181 height 30
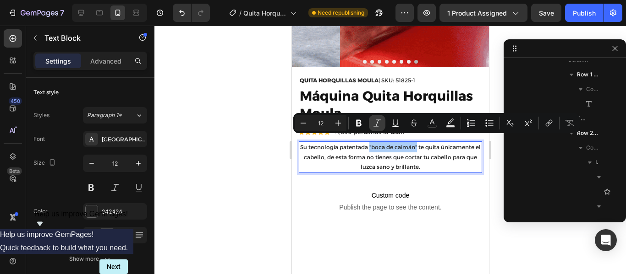
click at [377, 126] on icon "Editor contextual toolbar" at bounding box center [376, 123] width 9 height 9
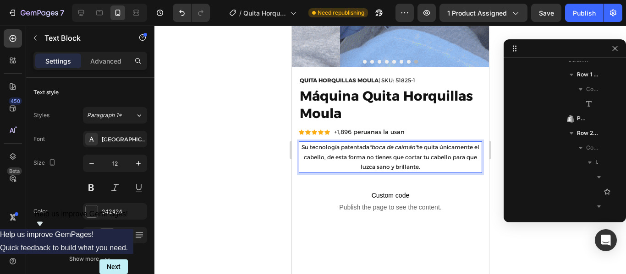
click at [424, 153] on p "Su tecnología patentada "boca de caimán" te quita únicamente el cabello, de est…" at bounding box center [389, 157] width 181 height 30
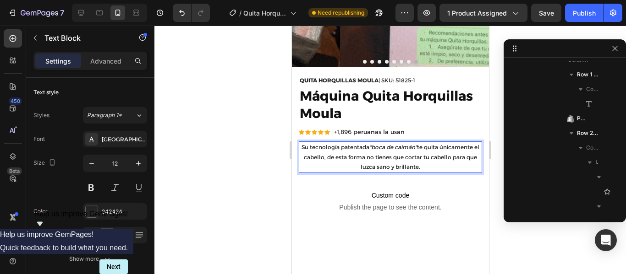
click at [417, 142] on p "Su tecnología patentada "boca de caimán" te quita únicamente el cabello, de est…" at bounding box center [389, 157] width 181 height 30
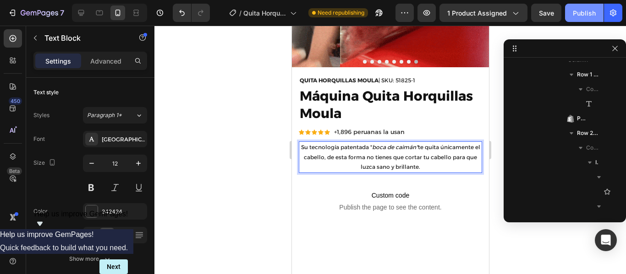
click at [585, 17] on div "Publish" at bounding box center [584, 13] width 23 height 10
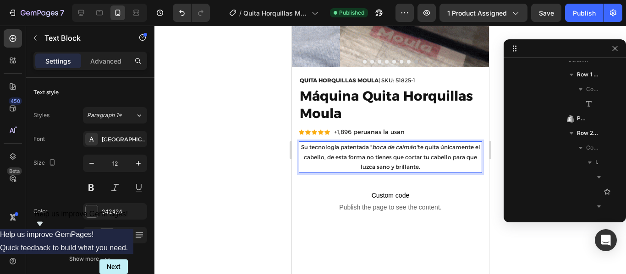
click at [331, 151] on p "Su tecnología patentada " boca de caimán" te quita únicamente el cabello, de es…" at bounding box center [389, 157] width 181 height 30
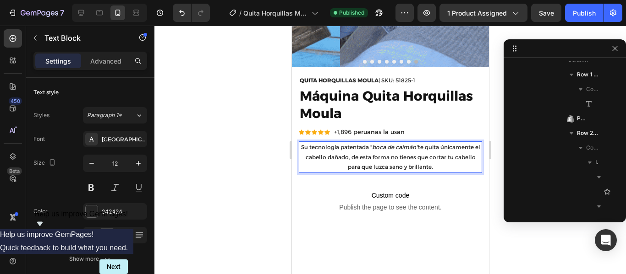
click at [457, 151] on p "Su tecnología patentada " boca de caimán" te quita únicamente el cabello dañado…" at bounding box center [389, 157] width 181 height 30
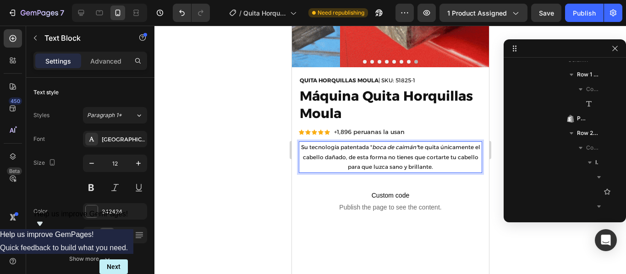
click at [460, 152] on p "Su tecnología patentada " boca de caimán" te quita únicamente el cabello dañado…" at bounding box center [389, 157] width 181 height 30
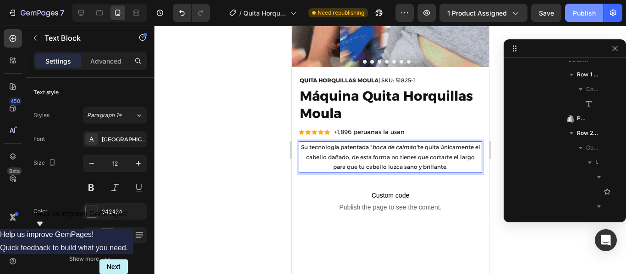
click at [588, 14] on div "Publish" at bounding box center [584, 13] width 23 height 10
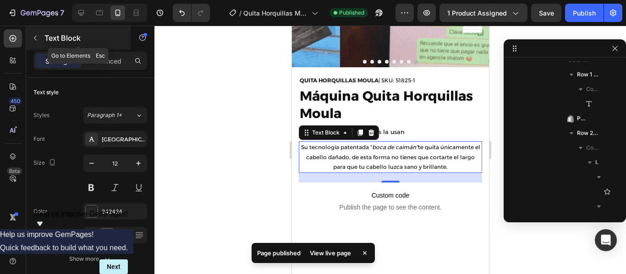
click at [34, 38] on icon "button" at bounding box center [35, 37] width 7 height 7
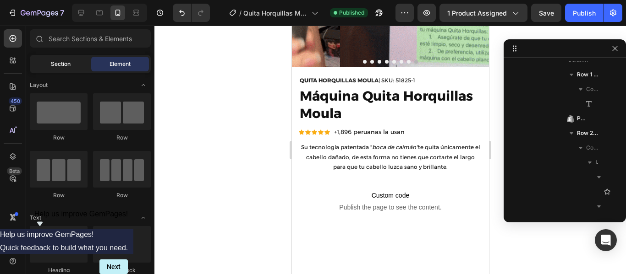
click at [64, 62] on span "Section" at bounding box center [61, 64] width 20 height 8
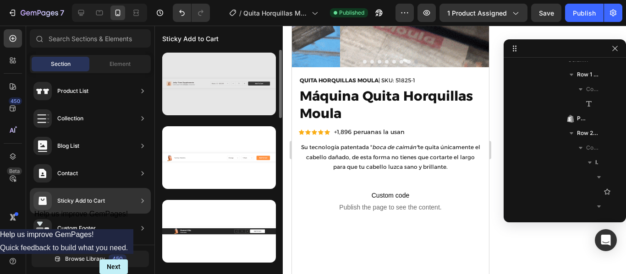
click at [221, 95] on div at bounding box center [219, 84] width 114 height 63
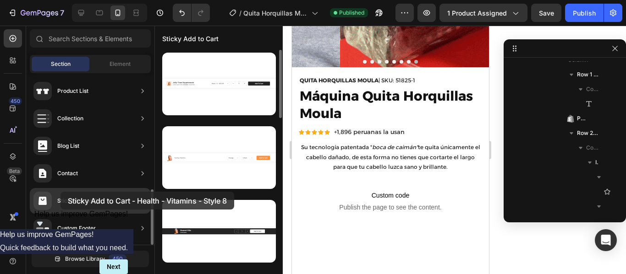
drag, startPoint x: 204, startPoint y: 87, endPoint x: 60, endPoint y: 192, distance: 179.0
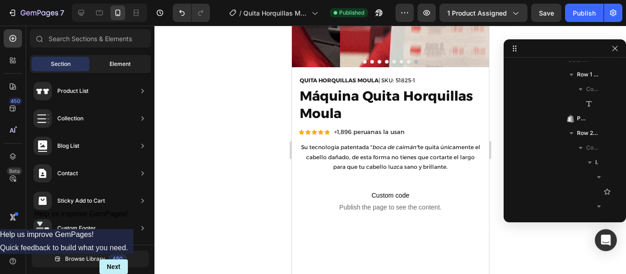
click at [115, 65] on span "Element" at bounding box center [119, 64] width 21 height 8
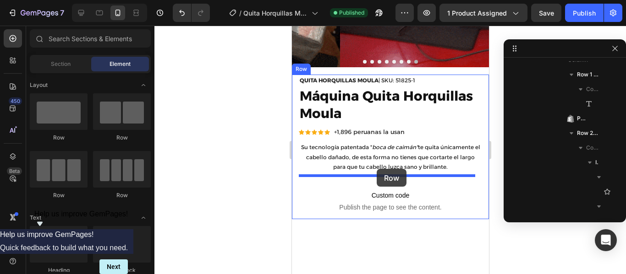
drag, startPoint x: 349, startPoint y: 142, endPoint x: 376, endPoint y: 169, distance: 38.5
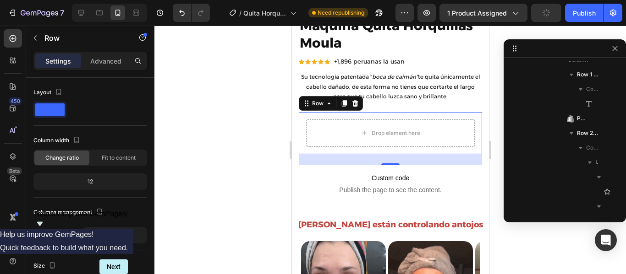
scroll to position [245, 0]
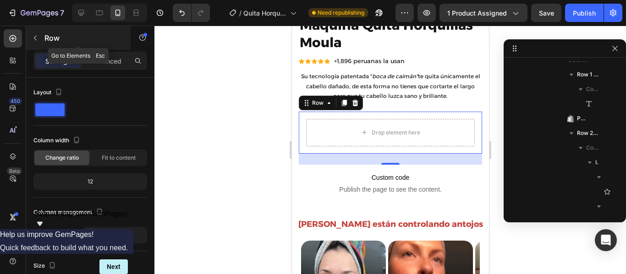
click at [38, 39] on icon "button" at bounding box center [35, 37] width 7 height 7
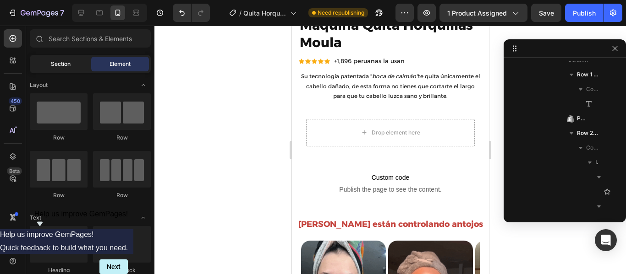
click at [65, 65] on span "Section" at bounding box center [61, 64] width 20 height 8
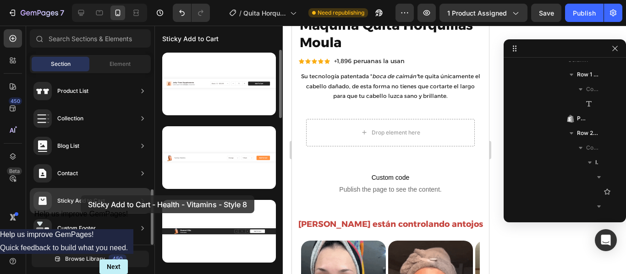
drag, startPoint x: 219, startPoint y: 83, endPoint x: 80, endPoint y: 196, distance: 179.1
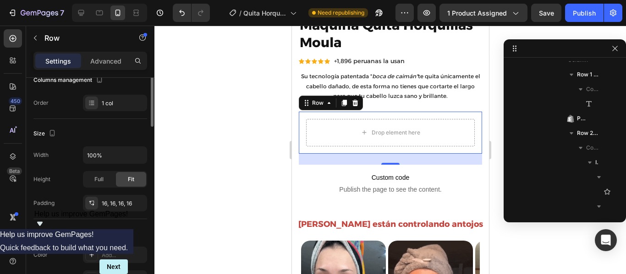
scroll to position [0, 0]
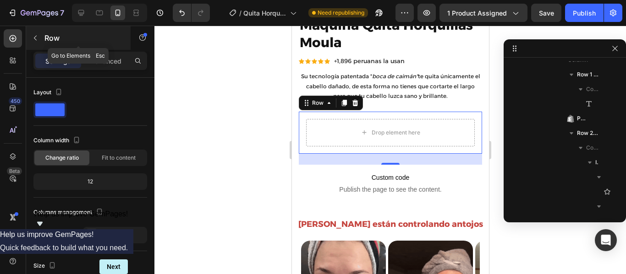
click at [36, 39] on icon "button" at bounding box center [35, 37] width 7 height 7
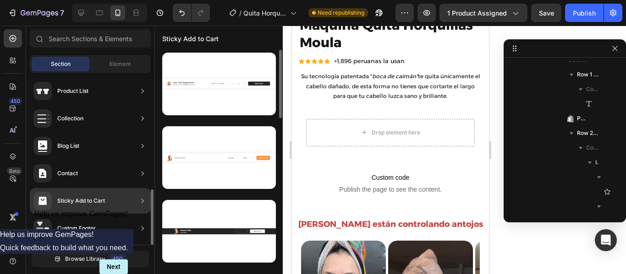
drag, startPoint x: 87, startPoint y: 200, endPoint x: 61, endPoint y: 209, distance: 27.5
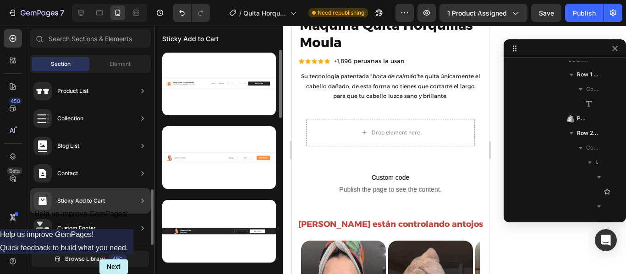
click at [61, 209] on div "Sticky Add to Cart" at bounding box center [68, 201] width 71 height 18
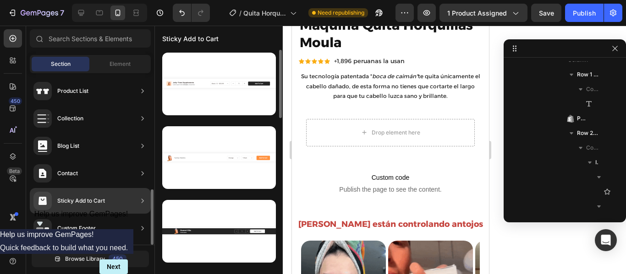
drag, startPoint x: 64, startPoint y: 203, endPoint x: 84, endPoint y: 198, distance: 20.7
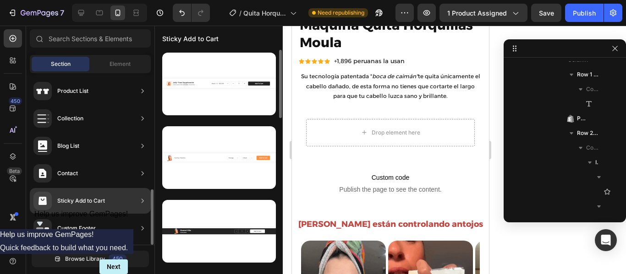
click at [84, 198] on div "Sticky Add to Cart" at bounding box center [81, 201] width 48 height 9
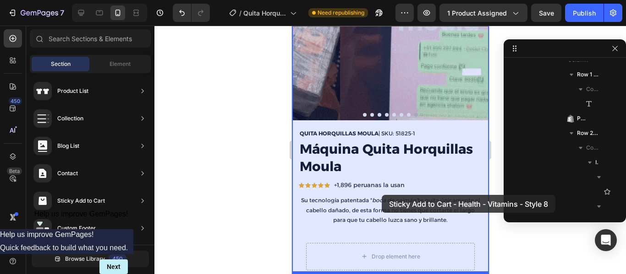
scroll to position [133, 0]
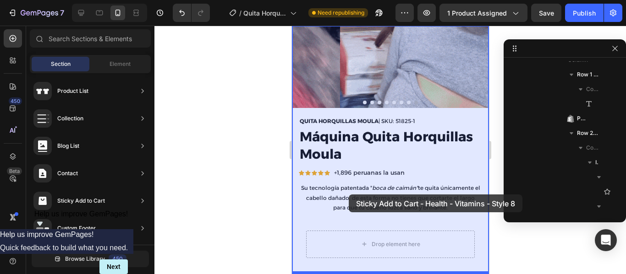
drag, startPoint x: 497, startPoint y: 115, endPoint x: 348, endPoint y: 195, distance: 169.1
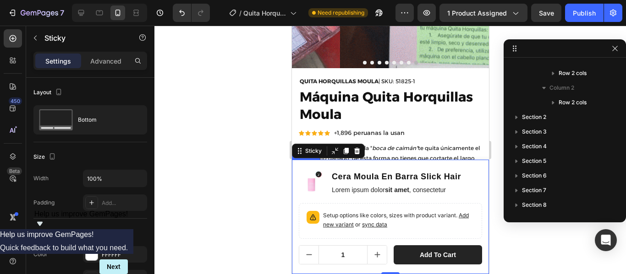
scroll to position [217, 0]
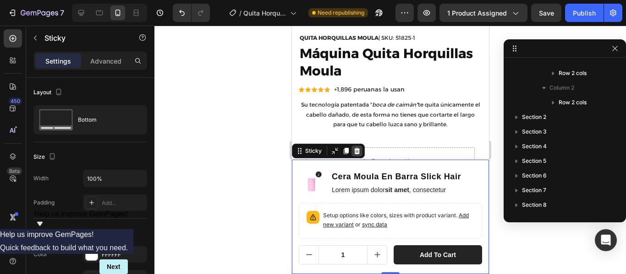
click at [358, 153] on icon at bounding box center [357, 151] width 6 height 6
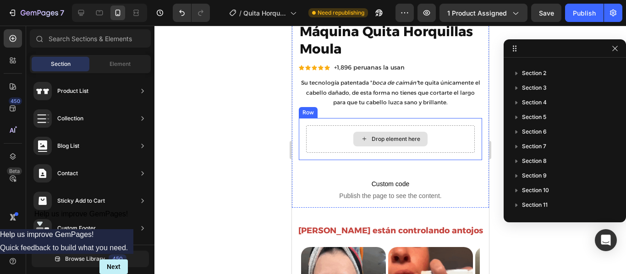
scroll to position [238, 0]
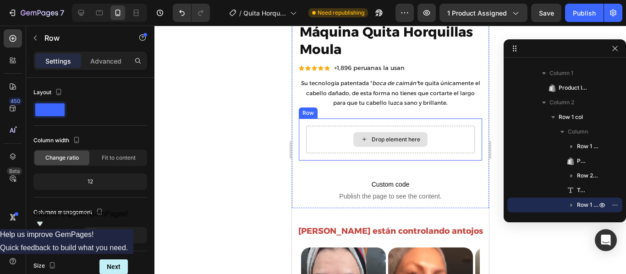
click at [444, 140] on div "Drop element here" at bounding box center [390, 139] width 169 height 27
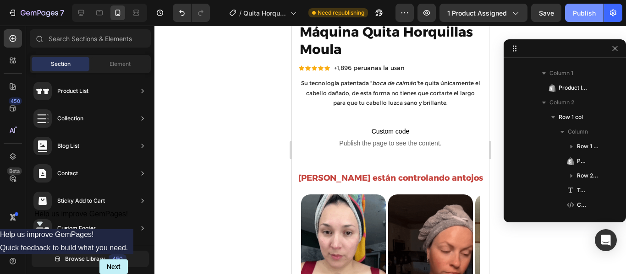
click at [580, 13] on div "Publish" at bounding box center [584, 13] width 23 height 10
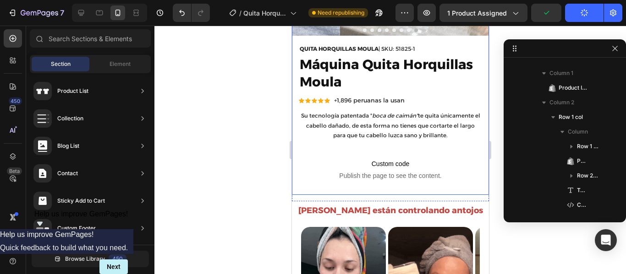
scroll to position [205, 0]
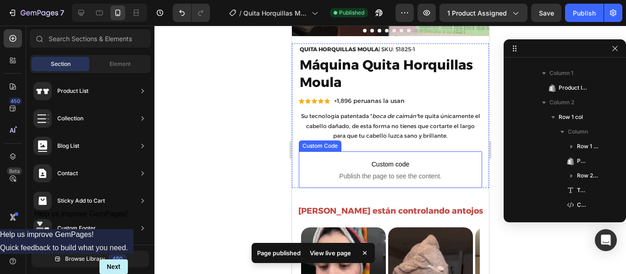
click at [438, 159] on span "Custom code" at bounding box center [389, 164] width 183 height 11
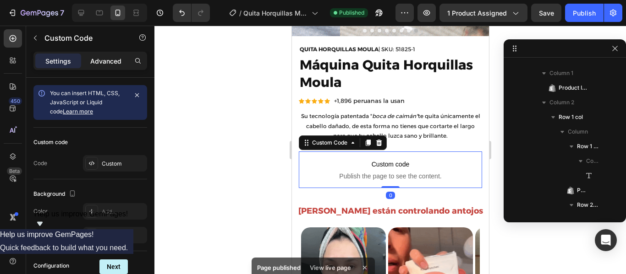
click at [109, 58] on p "Advanced" at bounding box center [105, 61] width 31 height 10
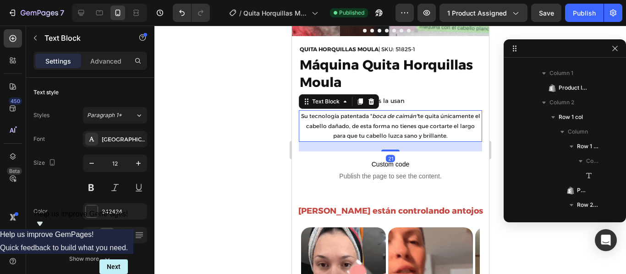
click at [434, 131] on p "Su tecnología patentada " boca de caimán" te quita únicamente el cabello dañado…" at bounding box center [389, 126] width 181 height 30
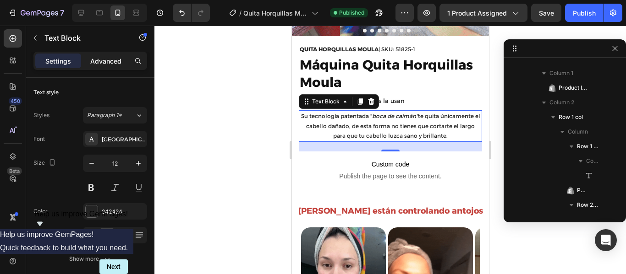
click at [107, 62] on p "Advanced" at bounding box center [105, 61] width 31 height 10
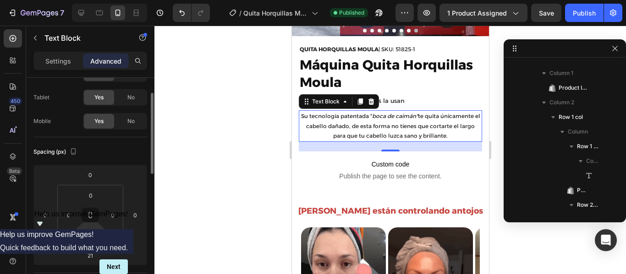
scroll to position [49, 0]
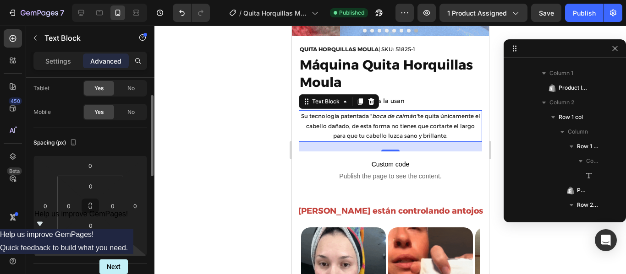
click at [98, 248] on input "21" at bounding box center [90, 247] width 18 height 14
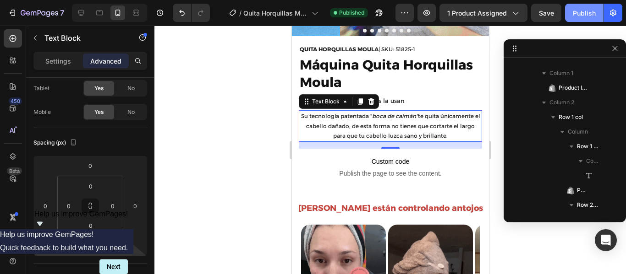
type input "15"
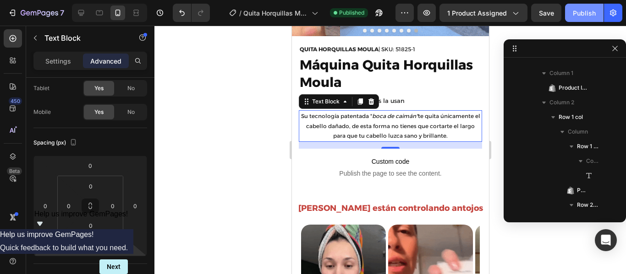
click at [579, 17] on div "Publish" at bounding box center [584, 13] width 23 height 10
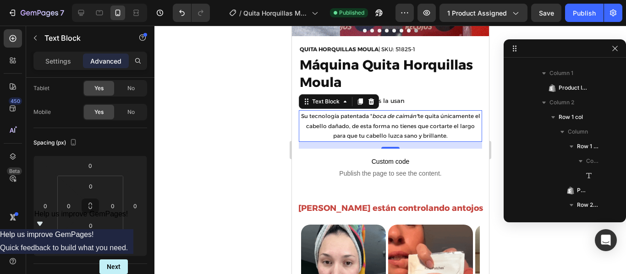
click at [424, 124] on p "Su tecnología patentada " boca de caimán" te quita únicamente el cabello dañado…" at bounding box center [389, 126] width 181 height 30
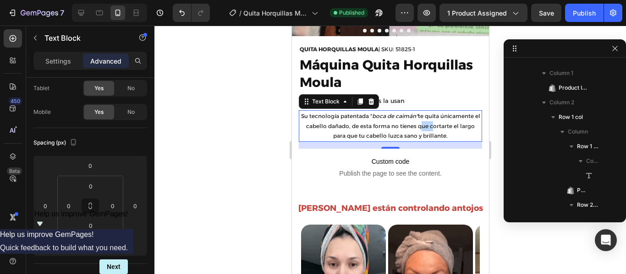
click at [424, 124] on p "Su tecnología patentada " boca de caimán" te quita únicamente el cabello dañado…" at bounding box center [389, 126] width 181 height 30
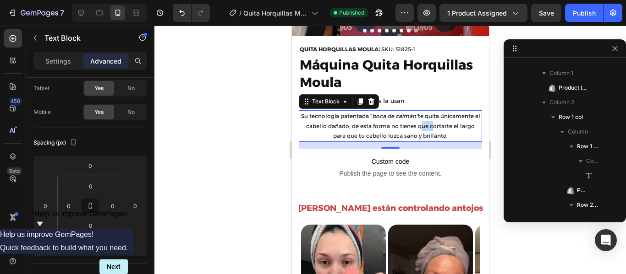
click at [424, 124] on p "Su tecnología patentada " boca de caimán" te quita únicamente el cabello dañado…" at bounding box center [389, 126] width 181 height 30
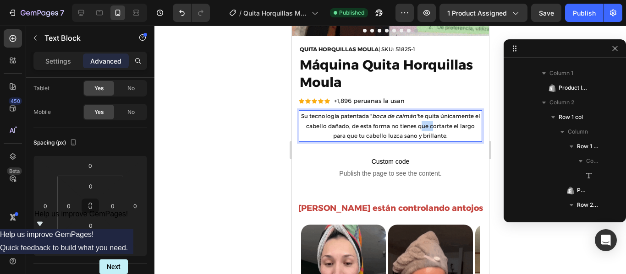
click at [424, 124] on p "Su tecnología patentada " boca de caimán" te quita únicamente el cabello dañado…" at bounding box center [389, 126] width 181 height 30
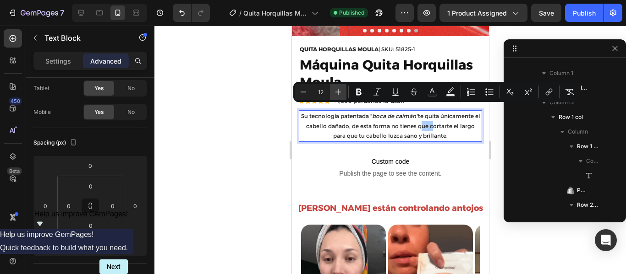
click at [338, 92] on icon "Editor contextual toolbar" at bounding box center [337, 91] width 9 height 9
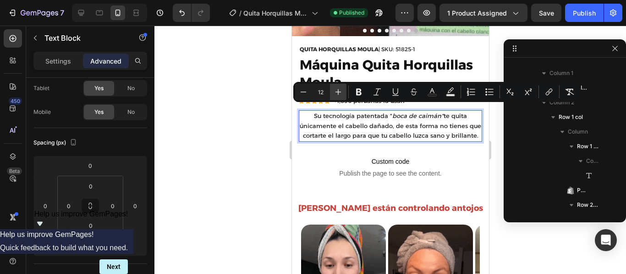
click at [338, 92] on icon "Editor contextual toolbar" at bounding box center [337, 91] width 9 height 9
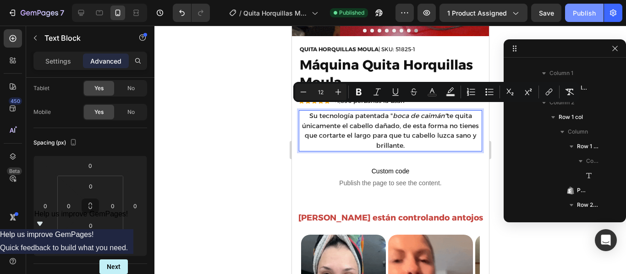
click at [584, 14] on div "Publish" at bounding box center [584, 13] width 23 height 10
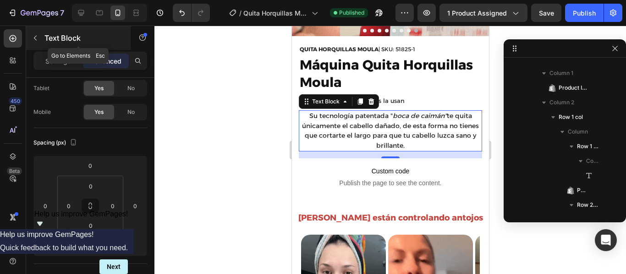
click at [38, 36] on icon "button" at bounding box center [35, 37] width 7 height 7
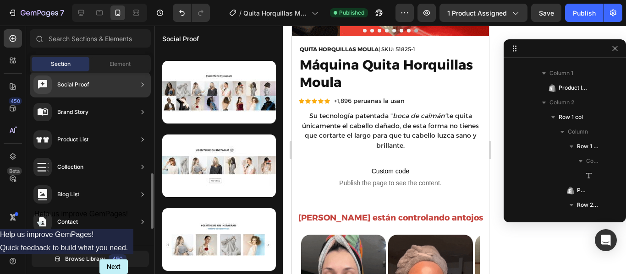
scroll to position [360, 0]
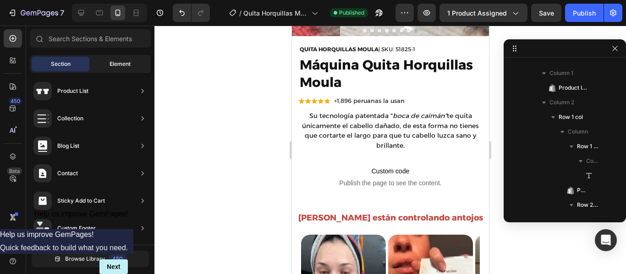
click at [118, 62] on span "Element" at bounding box center [119, 64] width 21 height 8
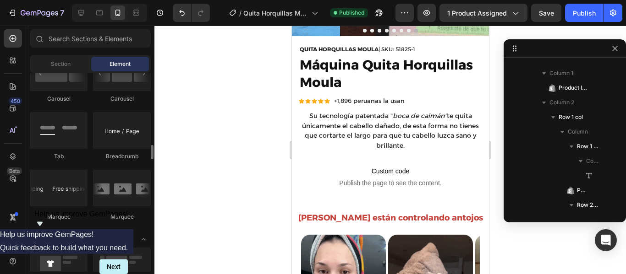
scroll to position [1011, 0]
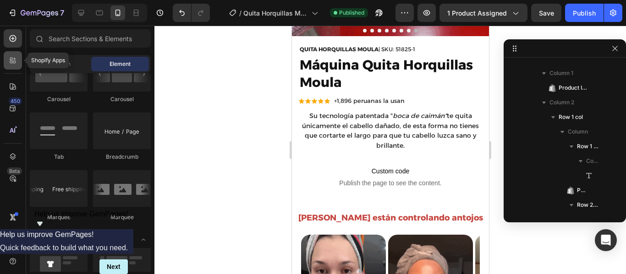
click at [10, 60] on icon at bounding box center [12, 60] width 9 height 9
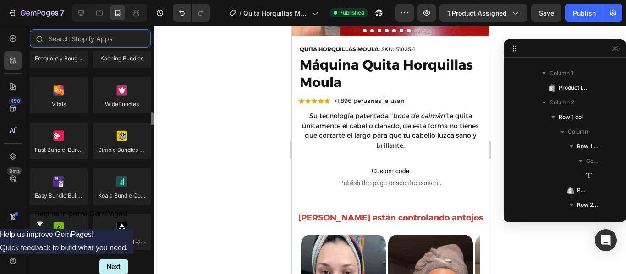
scroll to position [759, 0]
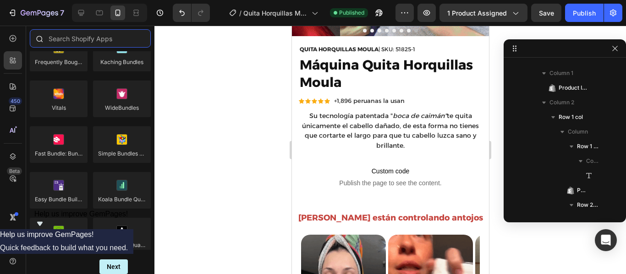
click at [70, 42] on input "text" at bounding box center [90, 38] width 121 height 18
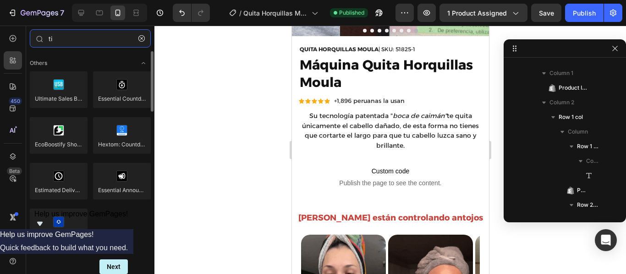
type input "t"
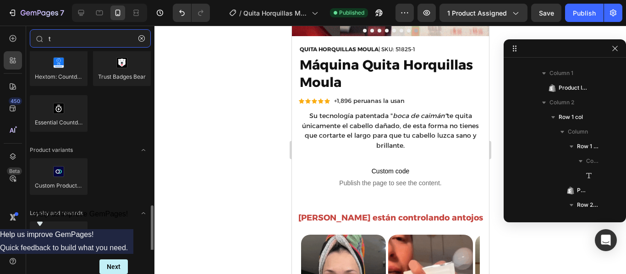
scroll to position [405, 0]
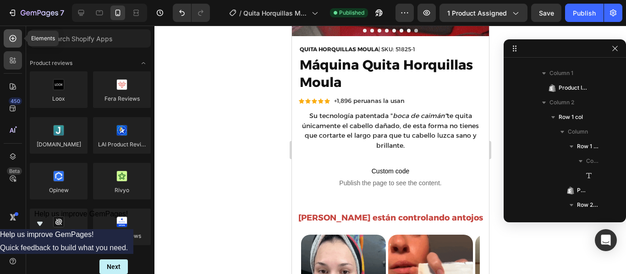
click at [11, 39] on icon at bounding box center [12, 38] width 9 height 9
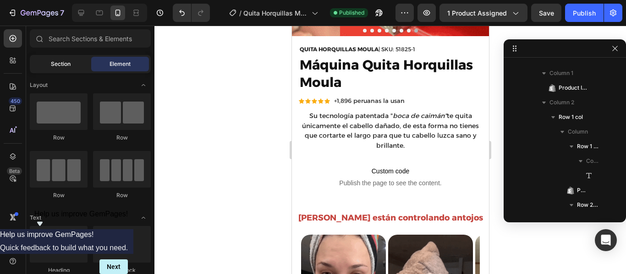
click at [73, 64] on div "Section" at bounding box center [61, 64] width 58 height 15
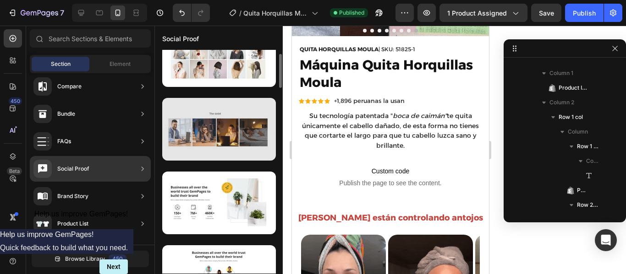
scroll to position [0, 0]
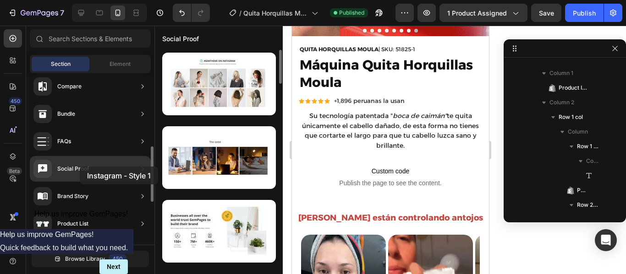
drag, startPoint x: 224, startPoint y: 85, endPoint x: 82, endPoint y: 167, distance: 164.4
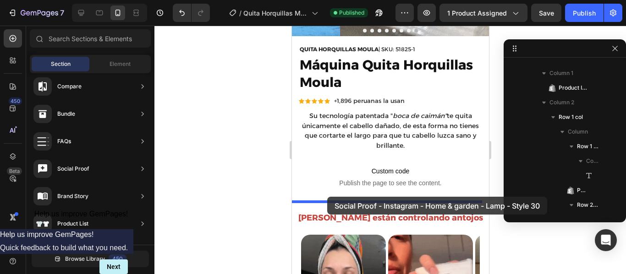
drag, startPoint x: 506, startPoint y: 189, endPoint x: 327, endPoint y: 197, distance: 179.3
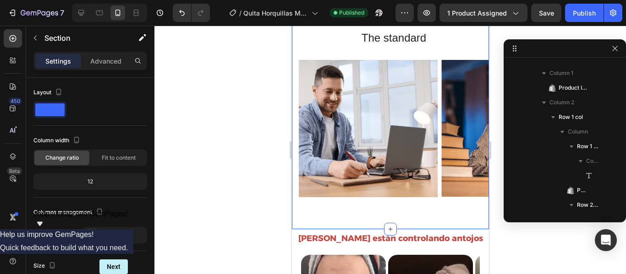
scroll to position [410, 0]
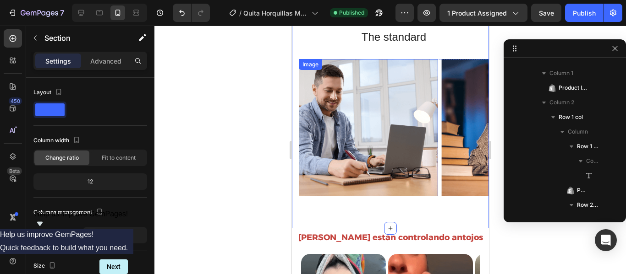
click at [408, 134] on img at bounding box center [367, 127] width 139 height 137
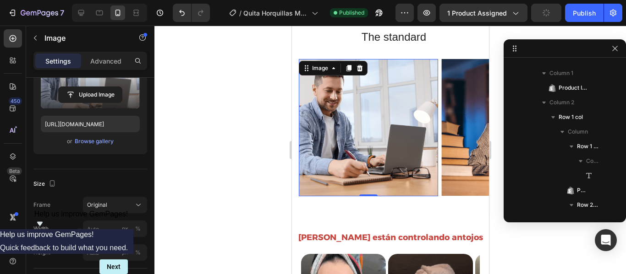
scroll to position [0, 0]
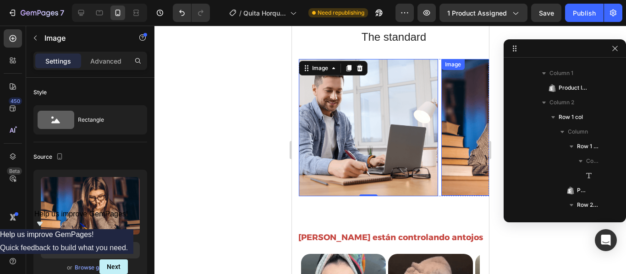
click at [451, 143] on img at bounding box center [510, 127] width 139 height 137
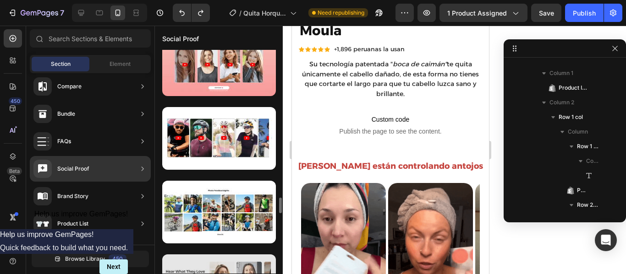
scroll to position [961, 0]
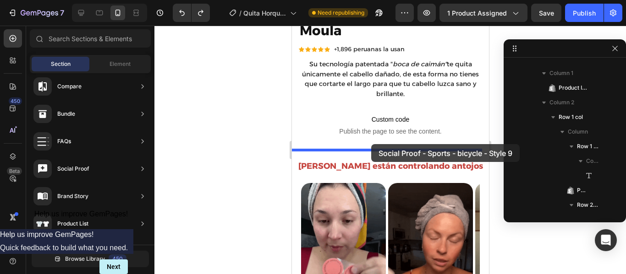
drag, startPoint x: 498, startPoint y: 174, endPoint x: 371, endPoint y: 144, distance: 131.2
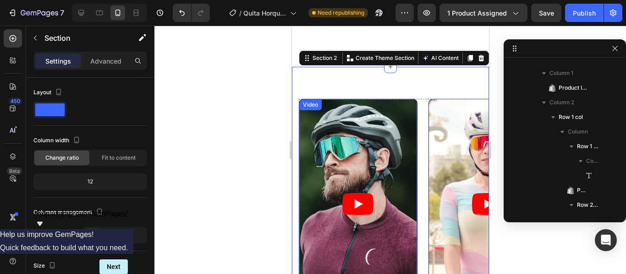
scroll to position [395, 0]
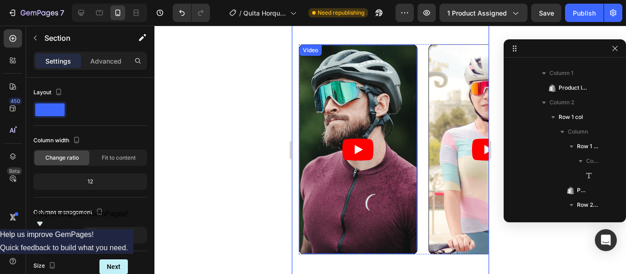
click at [373, 193] on article at bounding box center [358, 149] width 118 height 209
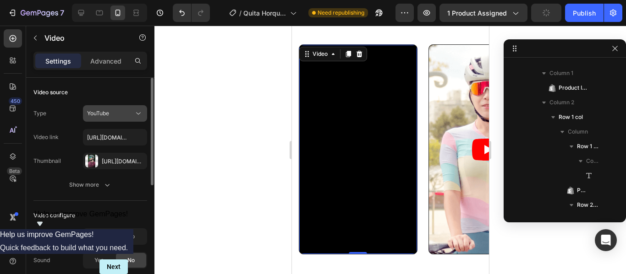
click at [135, 111] on icon at bounding box center [138, 113] width 9 height 9
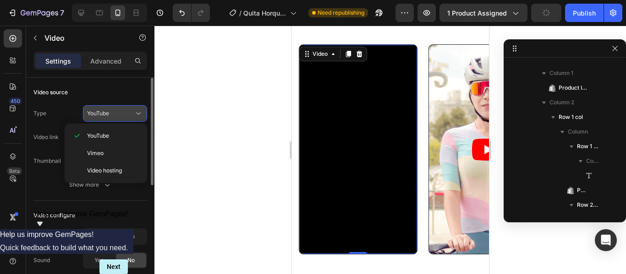
click at [135, 111] on icon at bounding box center [138, 113] width 9 height 9
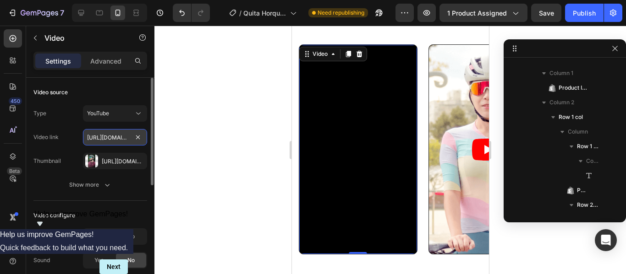
click at [114, 138] on input "[URL][DOMAIN_NAME]" at bounding box center [115, 137] width 64 height 16
click at [120, 138] on input "[URL][DOMAIN_NAME]" at bounding box center [115, 137] width 64 height 16
paste input "[URL][DOMAIN_NAME]"
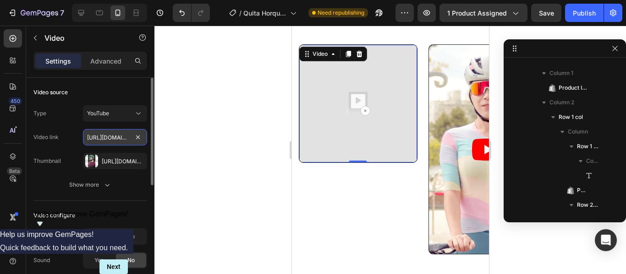
scroll to position [0, 153]
type input "[URL][DOMAIN_NAME]"
click at [130, 217] on div "Video configure" at bounding box center [90, 215] width 114 height 15
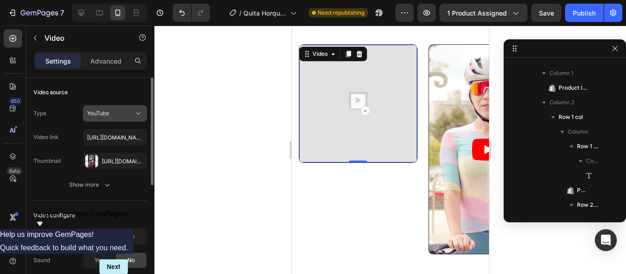
click at [113, 118] on button "YouTube" at bounding box center [115, 113] width 64 height 16
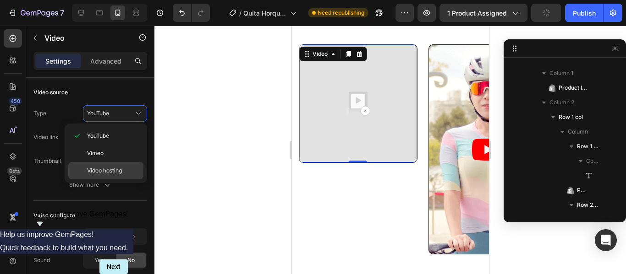
click at [104, 168] on span "Video hosting" at bounding box center [104, 171] width 35 height 8
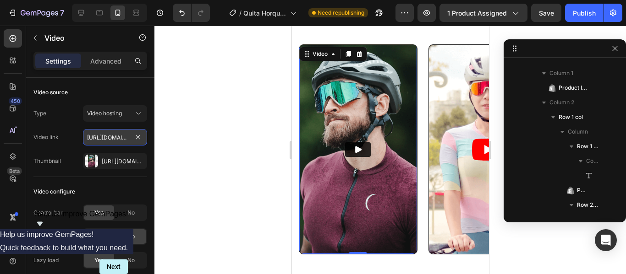
click at [112, 137] on input "[URL][DOMAIN_NAME]" at bounding box center [115, 137] width 64 height 16
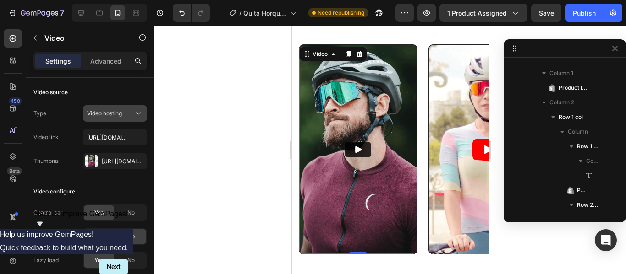
click at [132, 112] on div "Video hosting" at bounding box center [110, 113] width 47 height 8
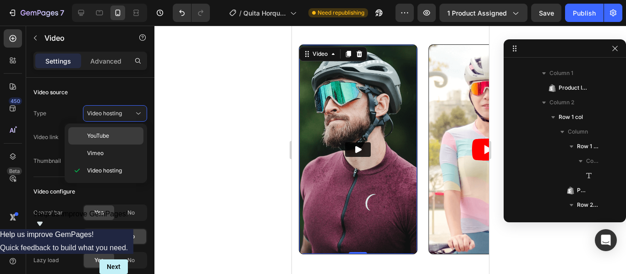
click at [110, 135] on p "YouTube" at bounding box center [113, 136] width 52 height 8
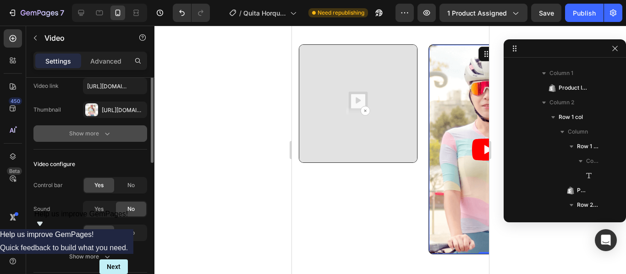
scroll to position [10, 0]
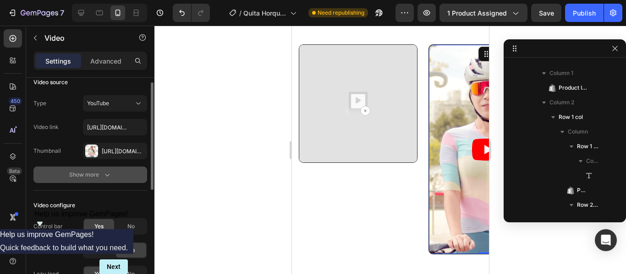
click at [99, 178] on div "Show more" at bounding box center [90, 174] width 43 height 9
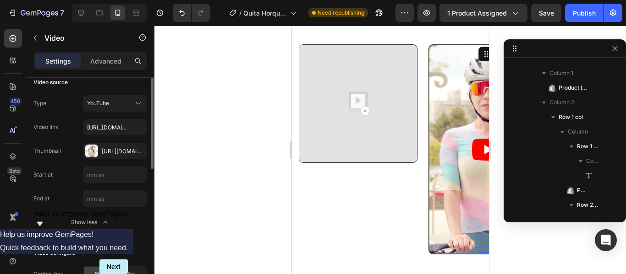
scroll to position [0, 0]
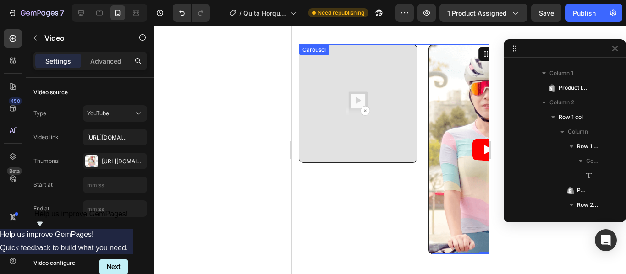
click at [347, 204] on div "Video" at bounding box center [357, 149] width 119 height 210
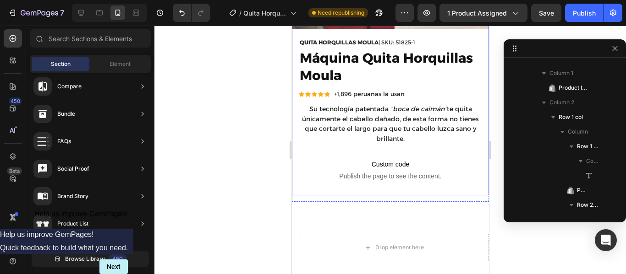
scroll to position [292, 0]
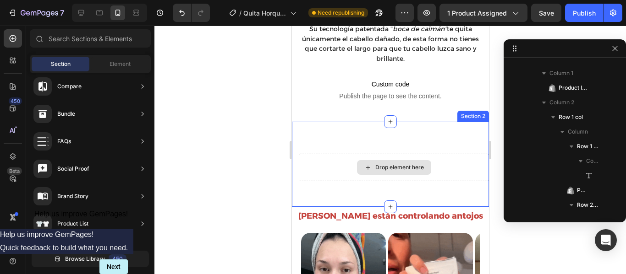
click at [442, 164] on div "Drop element here" at bounding box center [393, 167] width 190 height 27
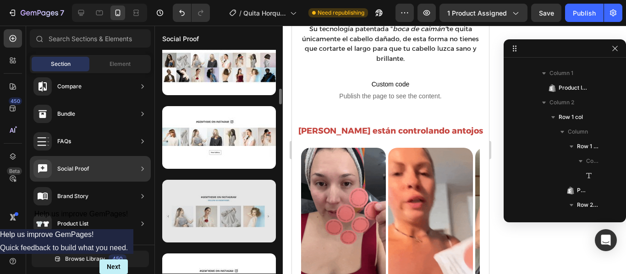
scroll to position [535, 0]
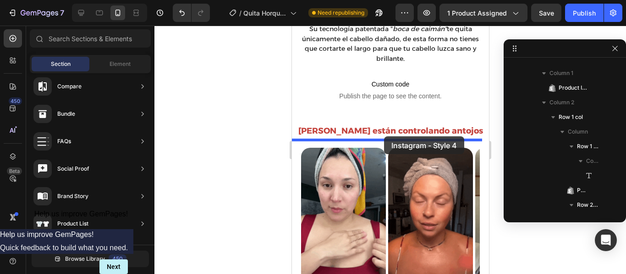
drag, startPoint x: 497, startPoint y: 238, endPoint x: 383, endPoint y: 136, distance: 151.8
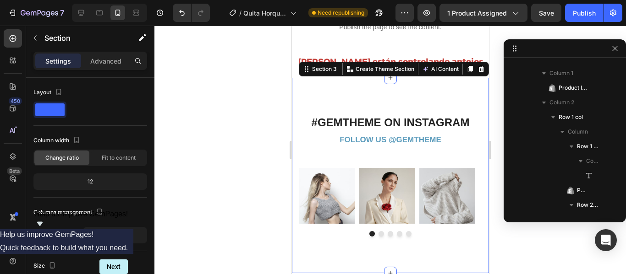
scroll to position [364, 0]
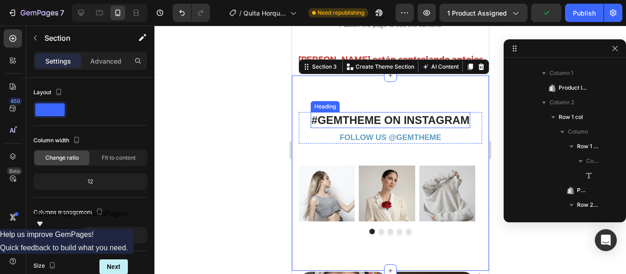
click at [428, 113] on p "#GEMTHEME ON INSTAGRAM" at bounding box center [390, 120] width 158 height 14
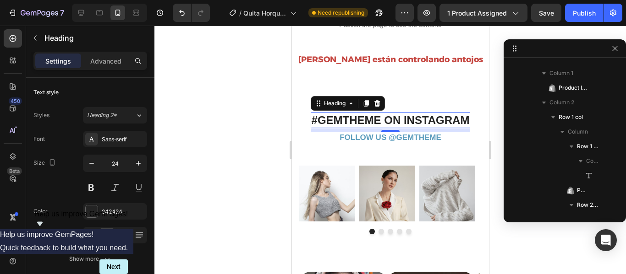
click at [377, 113] on p "#GEMTHEME ON INSTAGRAM" at bounding box center [390, 120] width 158 height 14
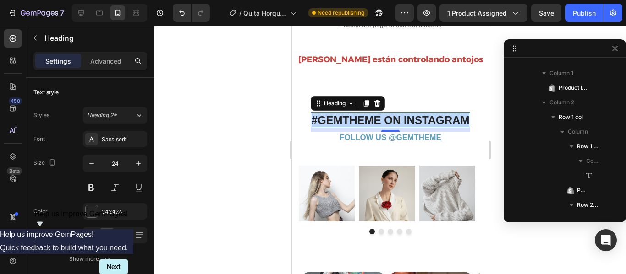
click at [377, 113] on p "#GEMTHEME ON INSTAGRAM" at bounding box center [390, 120] width 158 height 14
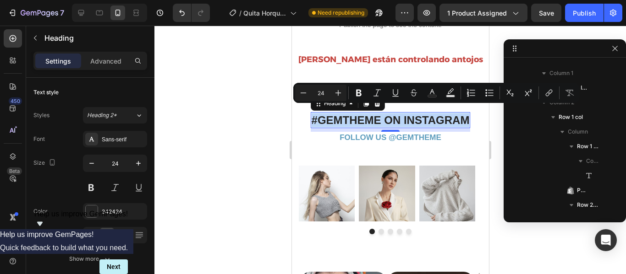
click at [377, 113] on p "#GEMTHEME ON INSTAGRAM" at bounding box center [390, 120] width 158 height 14
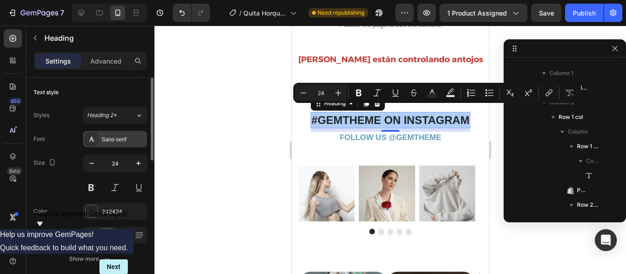
click at [120, 139] on div "Sans-serif" at bounding box center [123, 140] width 43 height 8
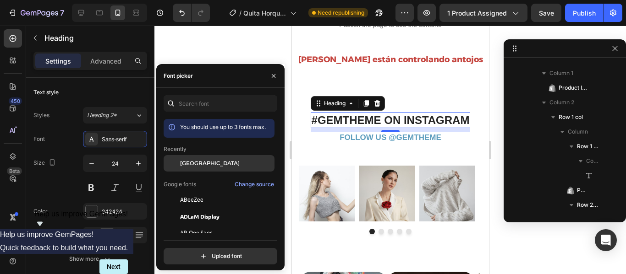
click at [201, 165] on span "[GEOGRAPHIC_DATA]" at bounding box center [210, 163] width 60 height 8
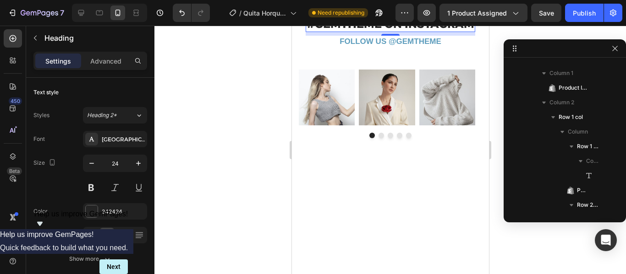
scroll to position [319, 0]
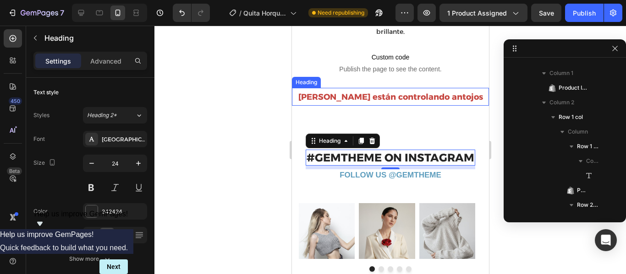
click at [418, 97] on strong "[PERSON_NAME] están controlando antojos" at bounding box center [390, 97] width 185 height 10
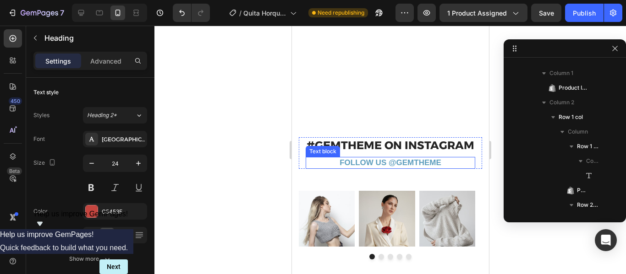
scroll to position [427, 0]
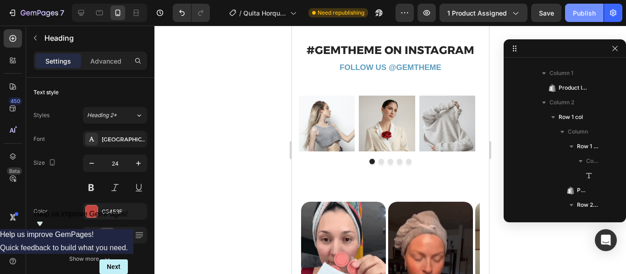
click at [587, 15] on div "Publish" at bounding box center [584, 13] width 23 height 10
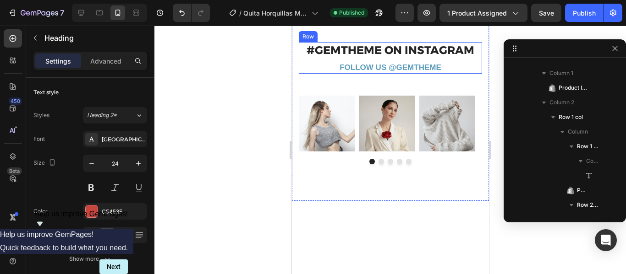
scroll to position [322, 0]
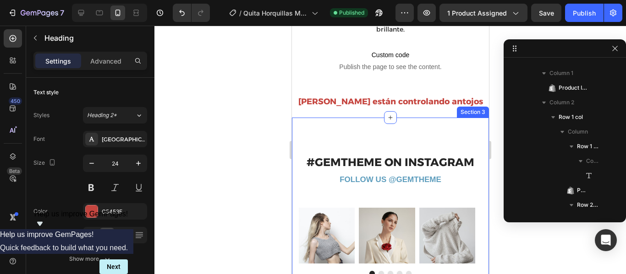
click at [466, 183] on div "#GEMTHEME ON INSTAGRAM Heading FOLLOW US @GEMTHEME Text block Row Image Image I…" at bounding box center [389, 215] width 183 height 123
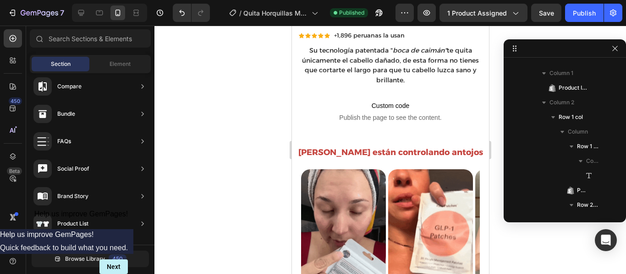
scroll to position [251, 0]
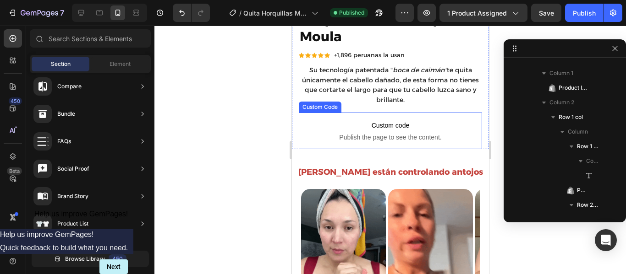
click at [453, 122] on span "Custom code" at bounding box center [389, 125] width 183 height 11
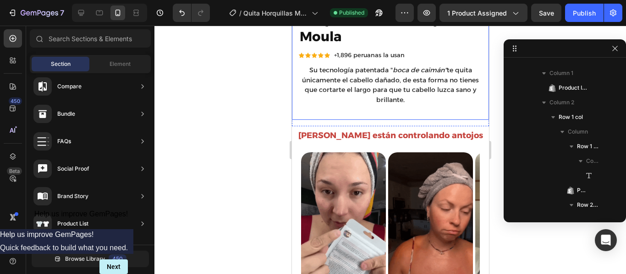
click at [407, 112] on div "QUITA HORQUILLAS MOULA | SKU: 51825-1 Text Block Row Máquina Quita Horquillas M…" at bounding box center [389, 59] width 197 height 122
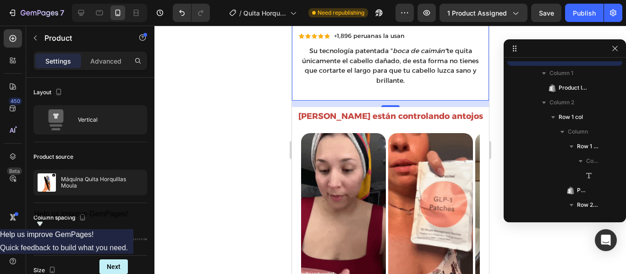
scroll to position [271, 0]
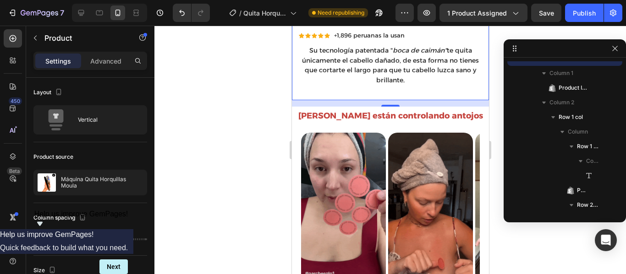
click at [255, 158] on div at bounding box center [389, 150] width 471 height 249
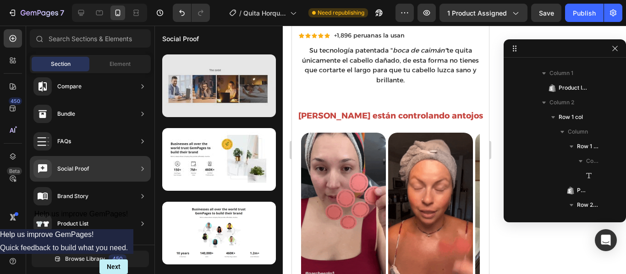
scroll to position [0, 0]
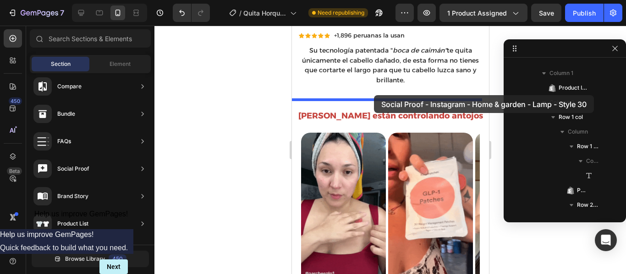
drag, startPoint x: 493, startPoint y: 190, endPoint x: 374, endPoint y: 95, distance: 152.2
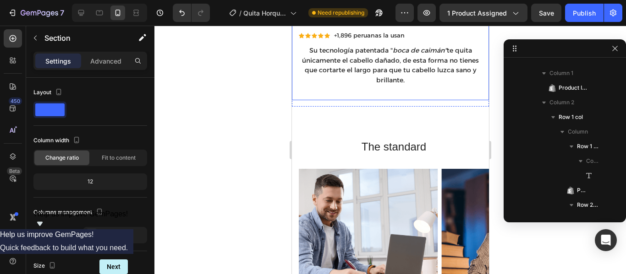
click at [339, 88] on div "QUITA HORQUILLAS MOULA | SKU: 51825-1 Text Block Row Máquina Quita Horquillas M…" at bounding box center [389, 39] width 197 height 122
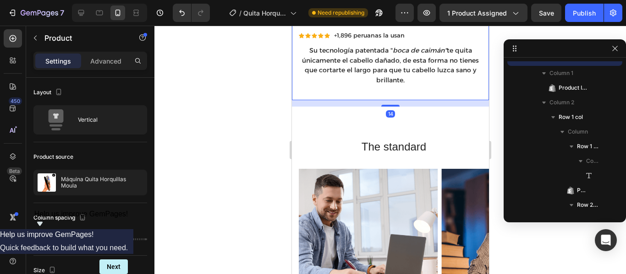
click at [333, 100] on div "14" at bounding box center [389, 103] width 197 height 6
click at [341, 120] on div "The standard Heading Row Image Image Image Image Carousel Section 2" at bounding box center [389, 222] width 197 height 231
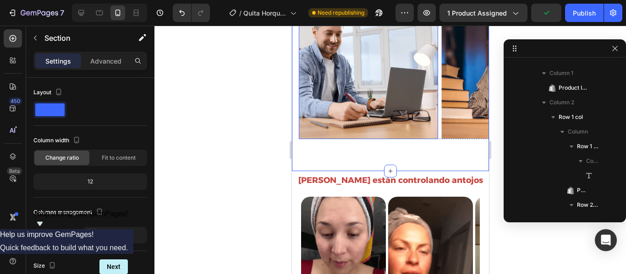
scroll to position [431, 0]
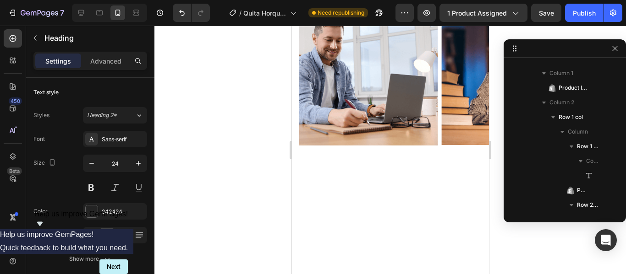
scroll to position [305, 0]
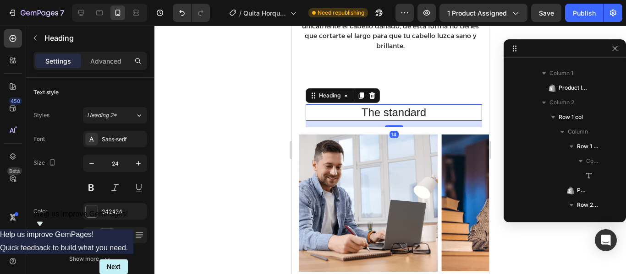
click at [427, 105] on h2 "The standard" at bounding box center [393, 112] width 176 height 16
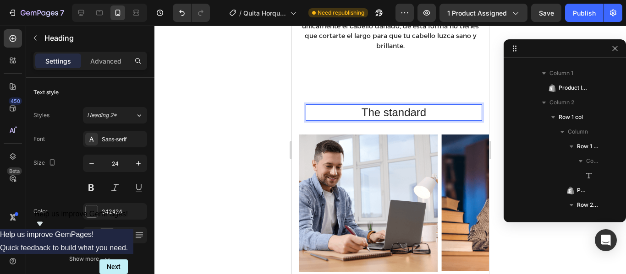
click at [427, 105] on p "The standard" at bounding box center [393, 112] width 175 height 14
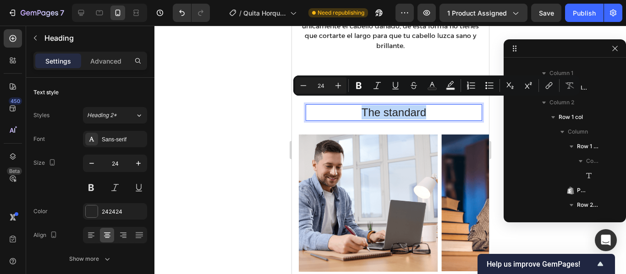
scroll to position [305, 0]
click at [115, 136] on div "Sans-serif" at bounding box center [123, 140] width 43 height 8
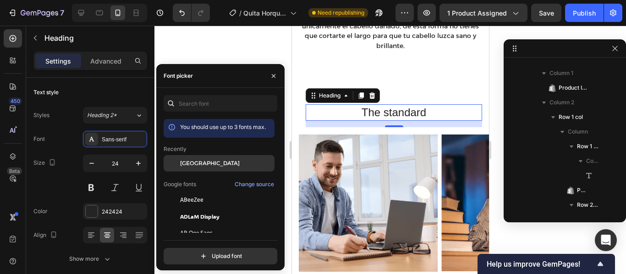
click at [193, 162] on span "[GEOGRAPHIC_DATA]" at bounding box center [210, 163] width 60 height 8
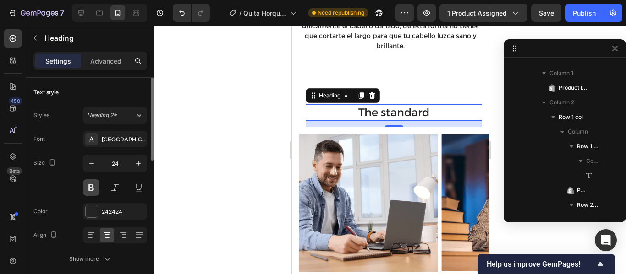
click at [89, 192] on button at bounding box center [91, 188] width 16 height 16
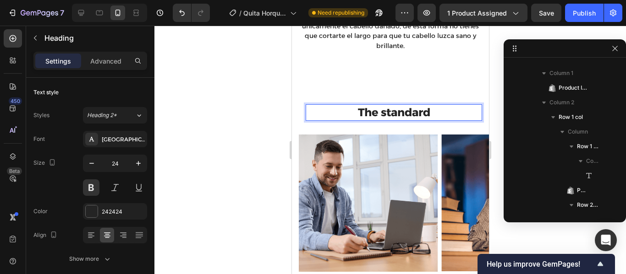
click at [433, 107] on p "The standard" at bounding box center [393, 112] width 175 height 14
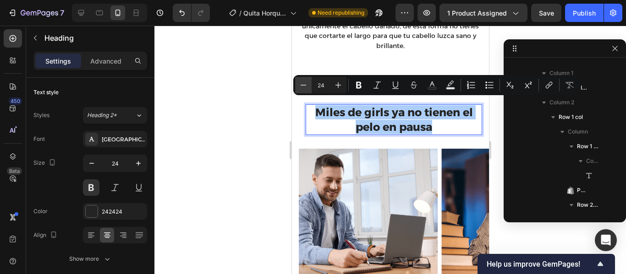
click at [303, 85] on icon "Editor contextual toolbar" at bounding box center [303, 85] width 6 height 0
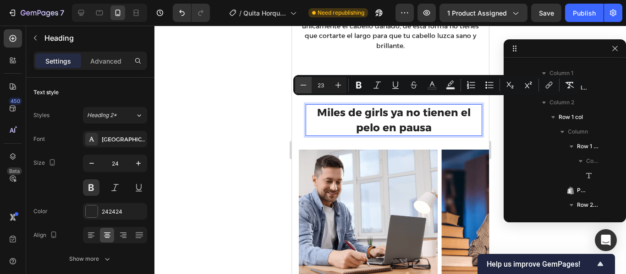
click at [303, 85] on icon "Editor contextual toolbar" at bounding box center [303, 85] width 6 height 0
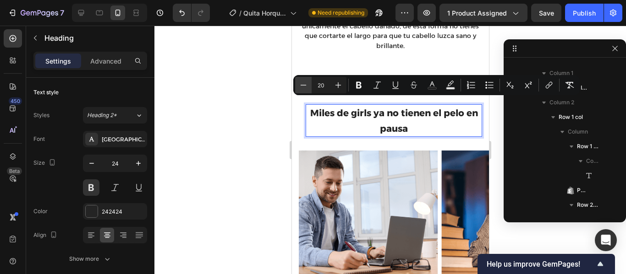
click at [303, 85] on icon "Editor contextual toolbar" at bounding box center [303, 85] width 6 height 0
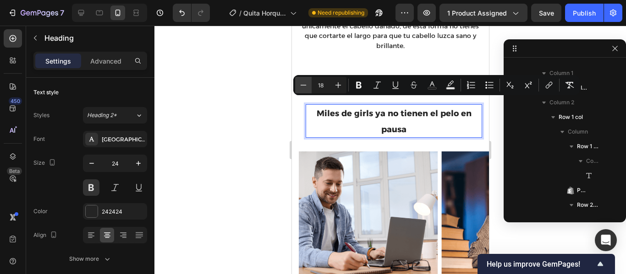
click at [303, 85] on icon "Editor contextual toolbar" at bounding box center [303, 85] width 6 height 0
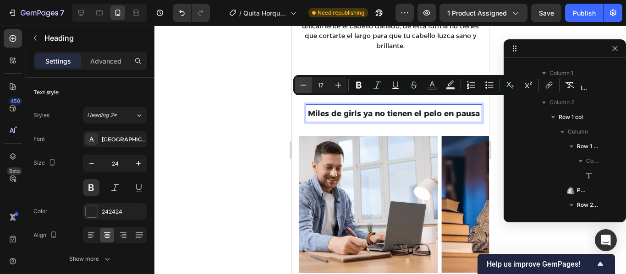
click at [303, 85] on icon "Editor contextual toolbar" at bounding box center [303, 85] width 6 height 0
type input "16"
click at [361, 109] on span "Miles de girls ya no tienen el pelo en pausa" at bounding box center [393, 113] width 161 height 9
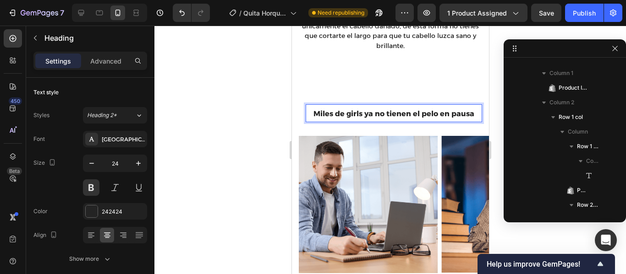
click at [381, 109] on span "Miles de girls ya no tienen el pelo en pausa" at bounding box center [393, 113] width 161 height 9
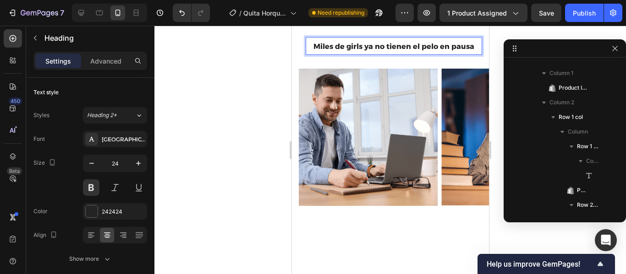
scroll to position [222, 0]
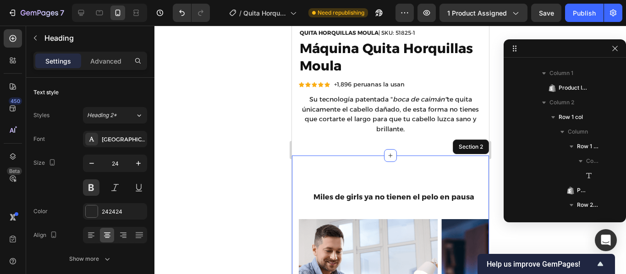
click at [427, 157] on div "⁠⁠⁠⁠⁠⁠⁠ Miles de girls ya no tienen el pelo en pausa Heading 14 Row Image Image…" at bounding box center [389, 272] width 197 height 233
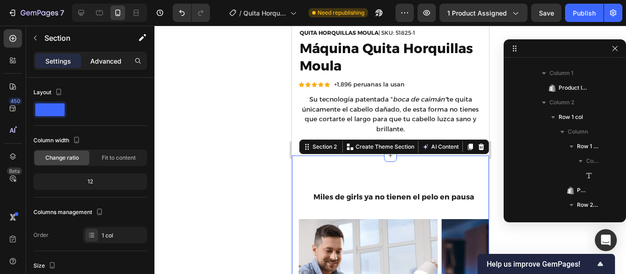
click at [114, 64] on p "Advanced" at bounding box center [105, 61] width 31 height 10
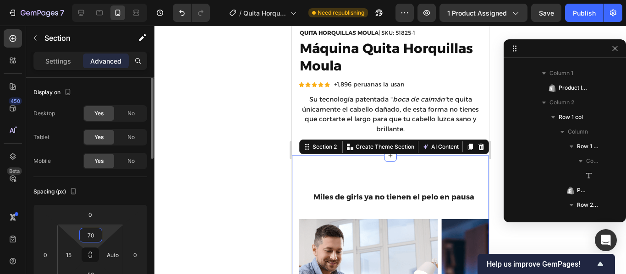
click at [96, 233] on input "70" at bounding box center [91, 236] width 18 height 14
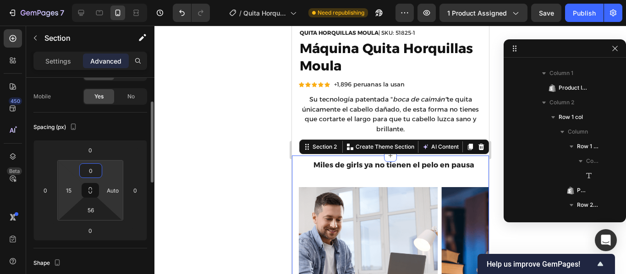
scroll to position [65, 0]
type input "0"
click at [71, 188] on input "15" at bounding box center [69, 190] width 14 height 14
type input "0"
click at [118, 191] on input "Auto" at bounding box center [113, 190] width 14 height 14
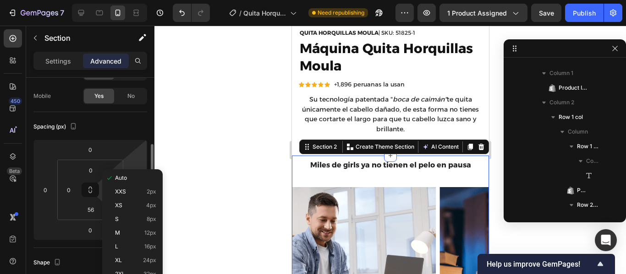
scroll to position [108, 0]
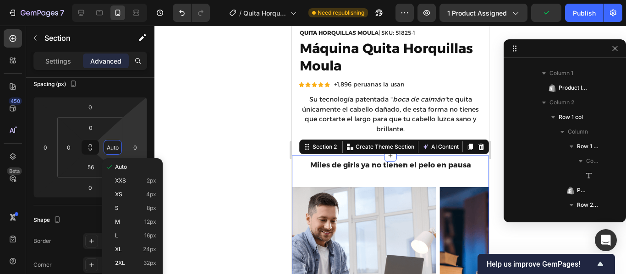
click at [207, 131] on div at bounding box center [389, 150] width 471 height 249
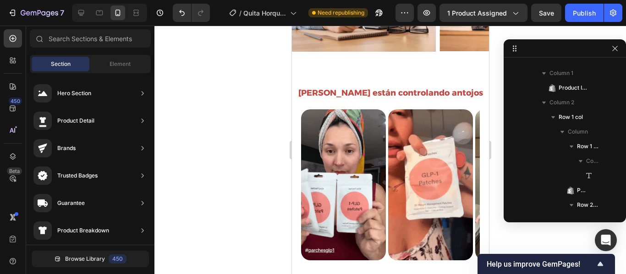
scroll to position [458, 0]
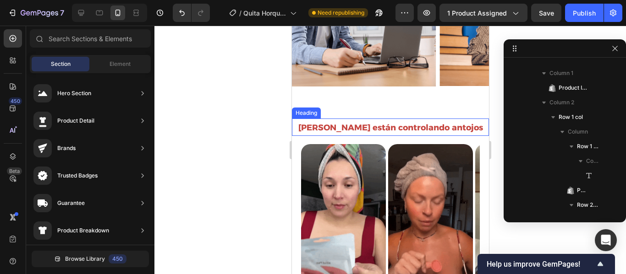
click at [449, 128] on strong "[PERSON_NAME] están controlando antojos" at bounding box center [390, 128] width 185 height 10
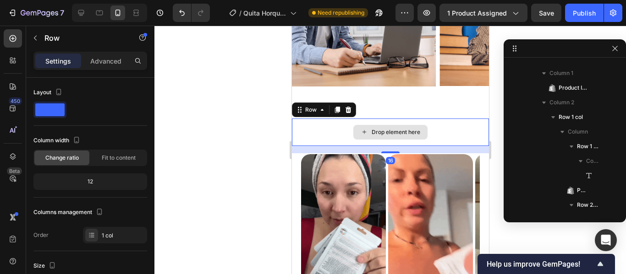
click at [450, 126] on div "Drop element here" at bounding box center [389, 132] width 197 height 27
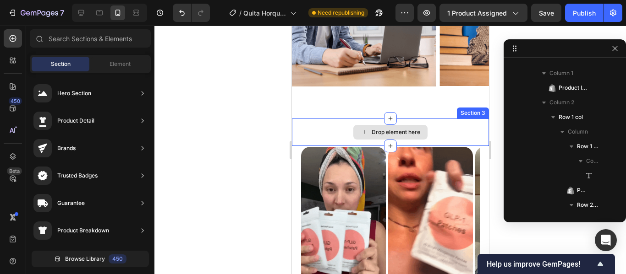
click at [475, 135] on div "Drop element here" at bounding box center [389, 132] width 197 height 27
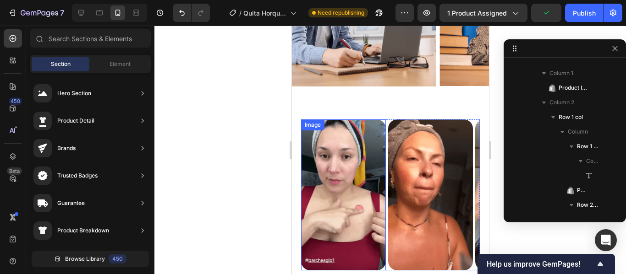
click at [379, 133] on img at bounding box center [342, 195] width 85 height 151
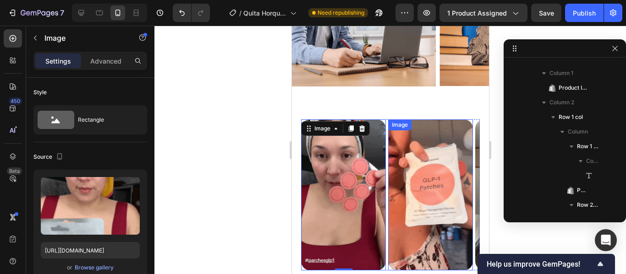
scroll to position [545, 0]
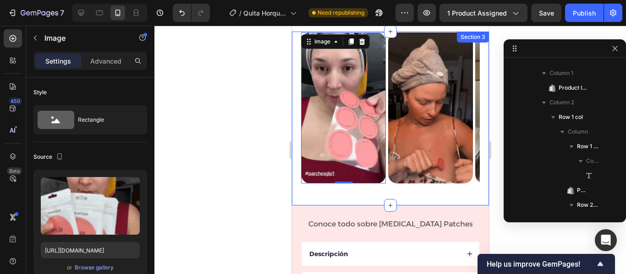
click at [405, 191] on div "Image 0 Image Image Image Carousel Section 3" at bounding box center [389, 119] width 197 height 174
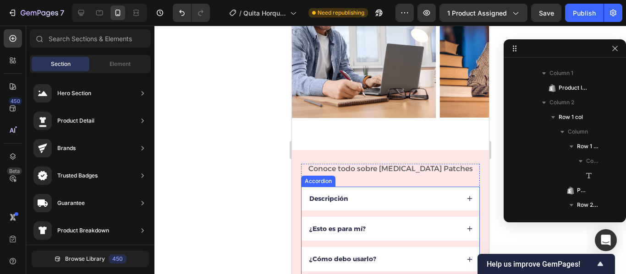
scroll to position [416, 0]
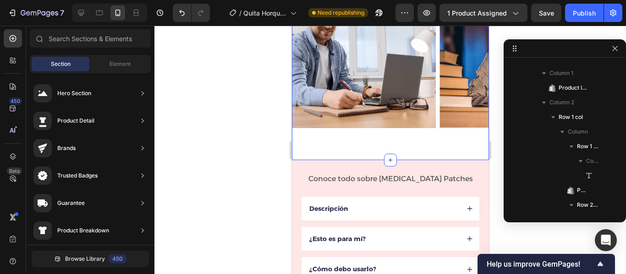
click at [406, 145] on div "Miles de girls ya no tienen el pelo en pausa Heading Row Image Image Image Imag…" at bounding box center [389, 57] width 197 height 206
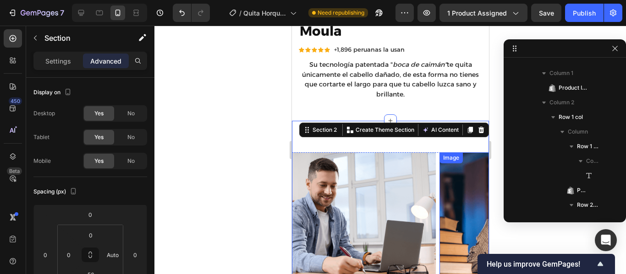
scroll to position [256, 0]
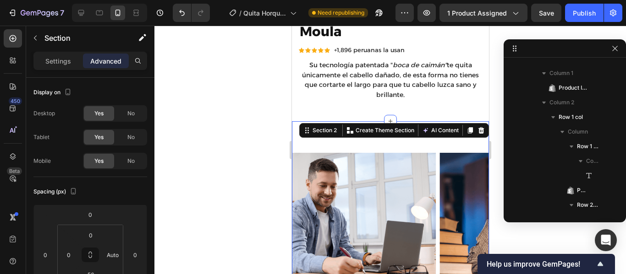
click at [236, 143] on div at bounding box center [389, 150] width 471 height 249
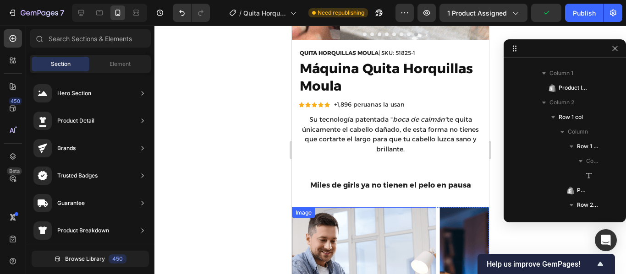
scroll to position [200, 0]
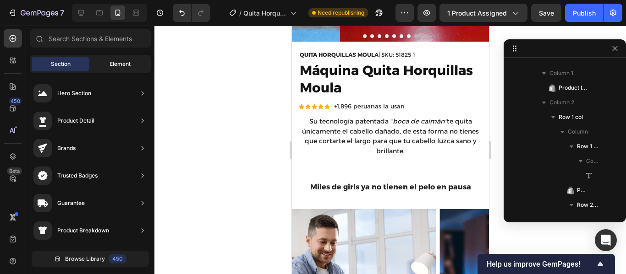
click at [120, 64] on span "Element" at bounding box center [119, 64] width 21 height 8
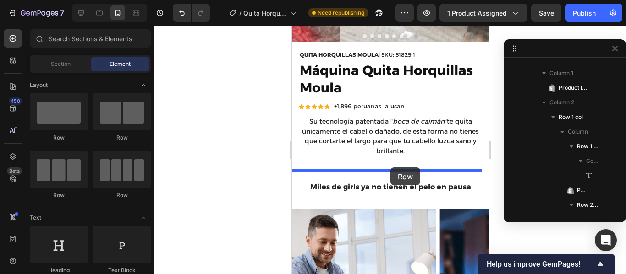
drag, startPoint x: 352, startPoint y: 140, endPoint x: 396, endPoint y: 167, distance: 52.0
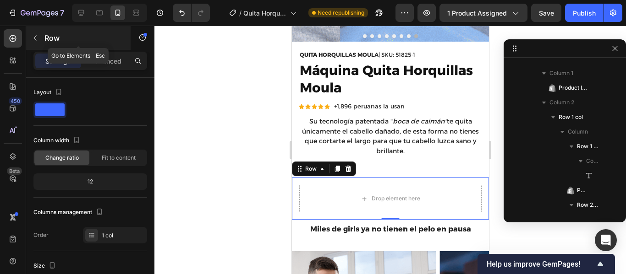
click at [40, 38] on button "button" at bounding box center [35, 38] width 15 height 15
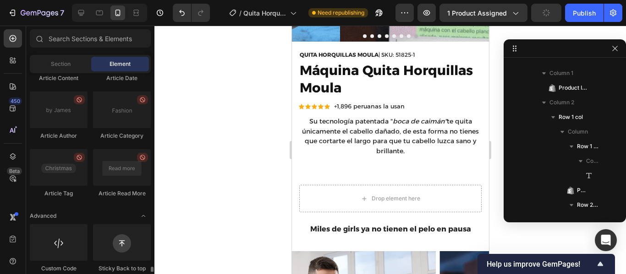
scroll to position [2576, 0]
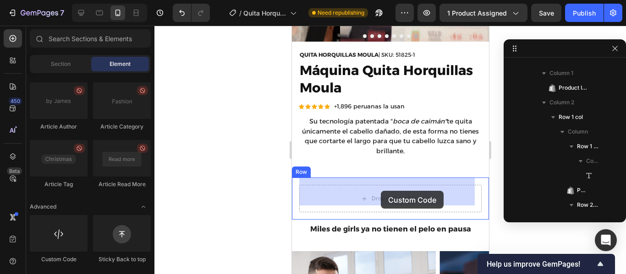
drag, startPoint x: 346, startPoint y: 272, endPoint x: 380, endPoint y: 191, distance: 87.9
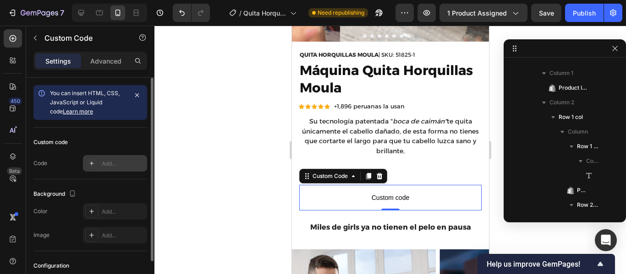
click at [117, 163] on div "Add..." at bounding box center [123, 164] width 43 height 8
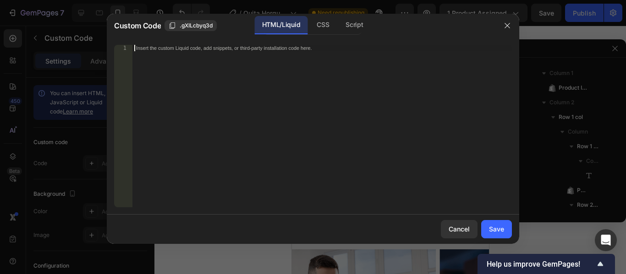
click at [297, 55] on div "Insert the custom Liquid code, add snippets, or third-party installation code h…" at bounding box center [321, 132] width 379 height 175
paste textarea "<span id="es-form-hook" ></span>"
type textarea "<span id="es-form-hook" ></span>"
click at [492, 227] on div "Save" at bounding box center [496, 229] width 15 height 10
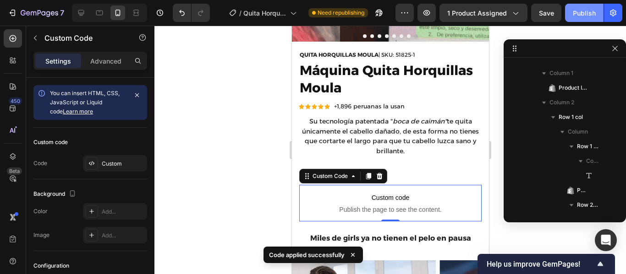
click at [586, 16] on div "Publish" at bounding box center [584, 13] width 23 height 10
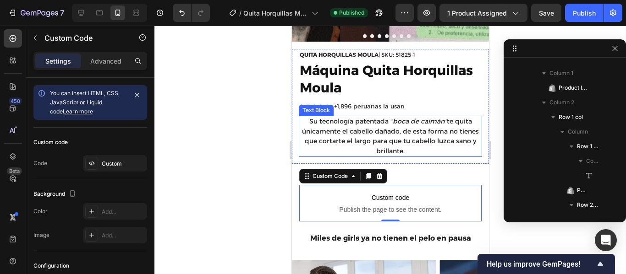
click at [439, 149] on p "Su tecnología patentada " boca de caimán" te quita únicamente el cabello dañado…" at bounding box center [389, 136] width 181 height 39
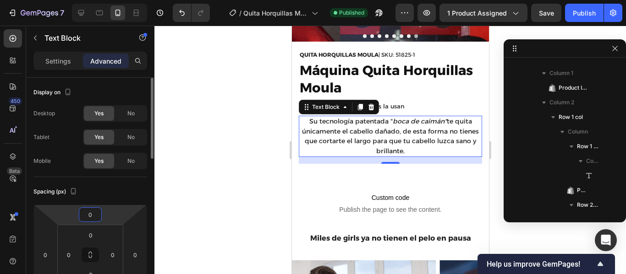
click at [97, 214] on input "0" at bounding box center [90, 215] width 18 height 14
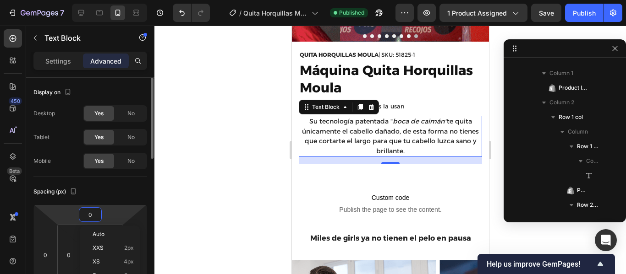
type input "5"
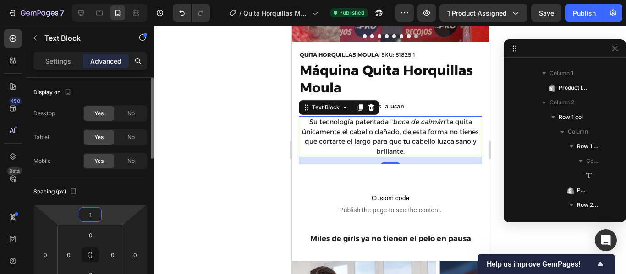
type input "10"
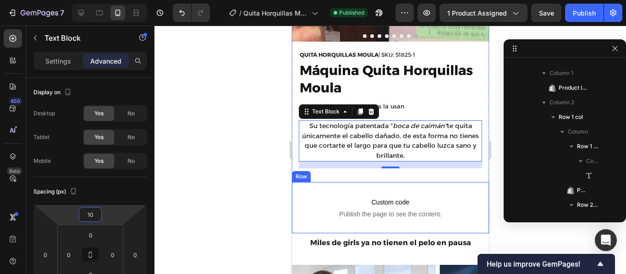
click at [411, 182] on div "Custom code Publish the page to see the content. Custom Code Row" at bounding box center [389, 207] width 197 height 51
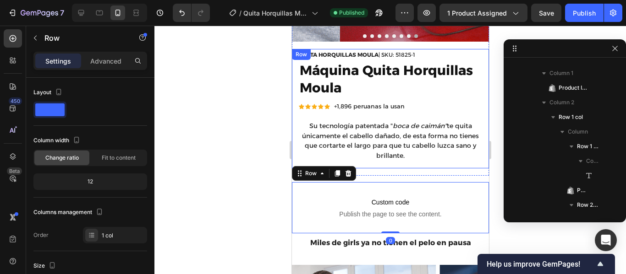
click at [391, 162] on div "QUITA HORQUILLAS MOULA | SKU: 51825-1 Text Block Row Máquina Quita Horquillas M…" at bounding box center [389, 109] width 183 height 120
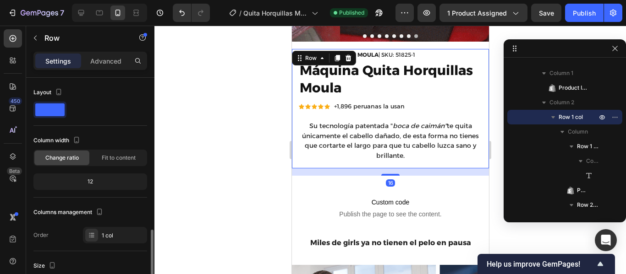
scroll to position [108, 0]
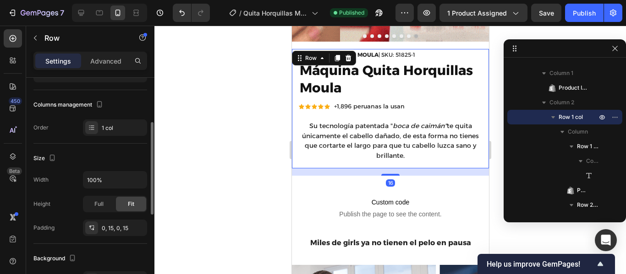
click at [412, 169] on div "16" at bounding box center [389, 172] width 197 height 7
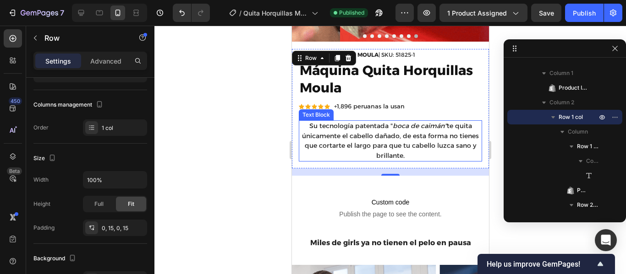
click at [435, 155] on div "Su tecnología patentada " boca de caimán" te quita únicamente el cabello dañado…" at bounding box center [389, 140] width 183 height 41
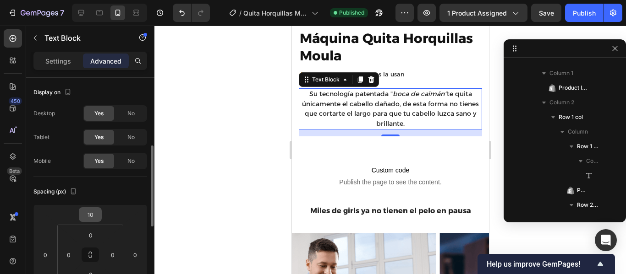
scroll to position [50, 0]
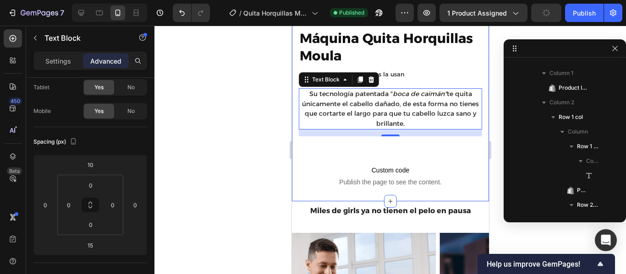
click at [434, 140] on div "Product Images QUITA HORQUILLAS MOULA | SKU: 51825-1 Text Block Row Máquina Qui…" at bounding box center [389, 7] width 197 height 389
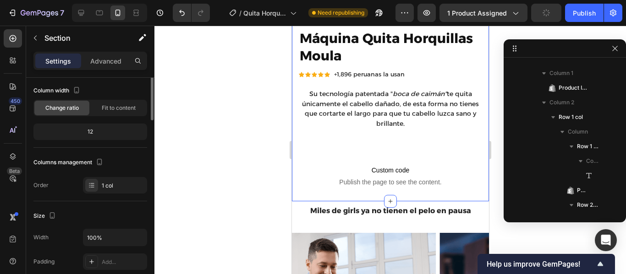
scroll to position [0, 0]
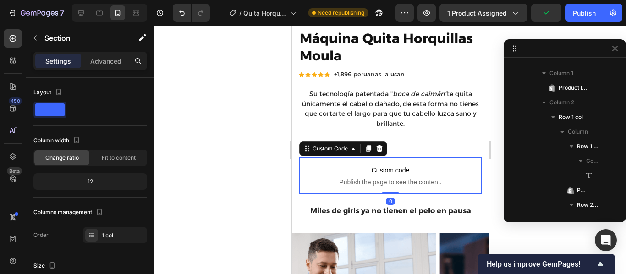
click at [437, 158] on p "Custom code Publish the page to see the content." at bounding box center [390, 176] width 182 height 37
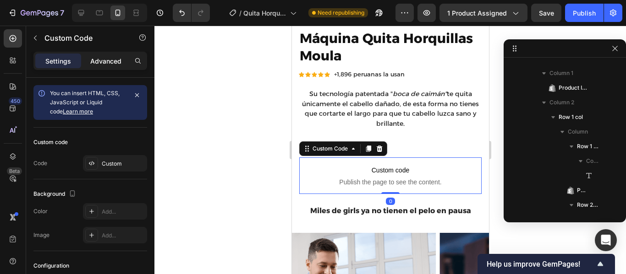
click at [103, 62] on p "Advanced" at bounding box center [105, 61] width 31 height 10
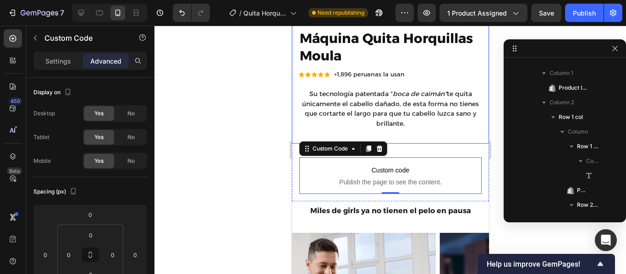
click at [427, 132] on div "QUITA HORQUILLAS MOULA | SKU: 51825-1 Text Block Row Máquina Quita Horquillas M…" at bounding box center [389, 80] width 197 height 127
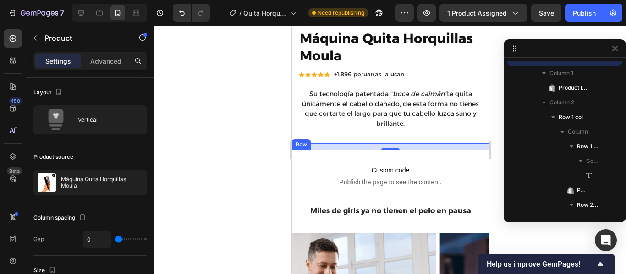
click at [402, 150] on div "Custom code Publish the page to see the content. Custom Code Row" at bounding box center [389, 175] width 197 height 51
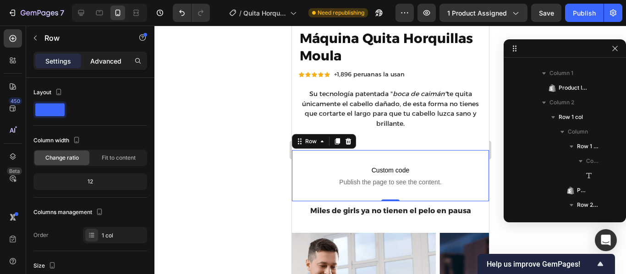
click at [106, 62] on p "Advanced" at bounding box center [105, 61] width 31 height 10
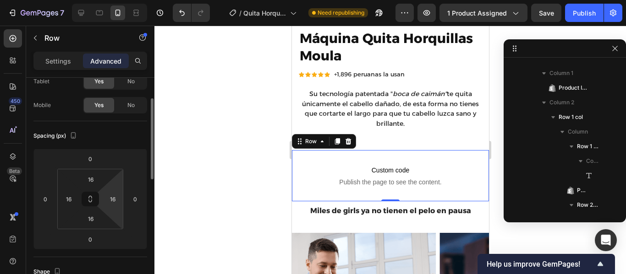
scroll to position [56, 0]
click at [93, 176] on input "16" at bounding box center [91, 179] width 18 height 14
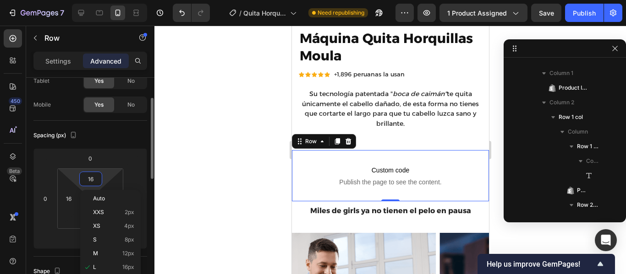
type input "0"
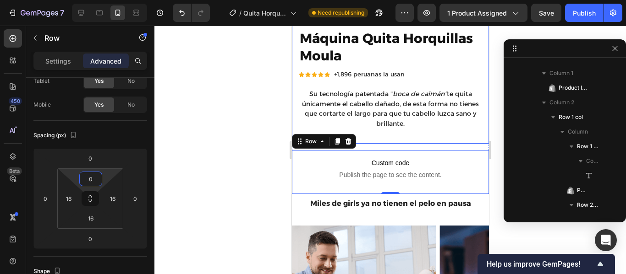
click at [445, 131] on div "QUITA HORQUILLAS MOULA | SKU: 51825-1 Text Block Row Máquina Quita Horquillas M…" at bounding box center [389, 80] width 197 height 127
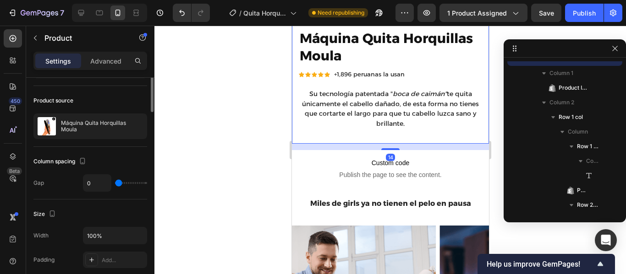
scroll to position [0, 0]
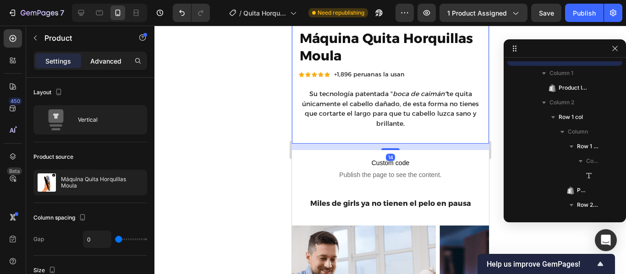
click at [116, 64] on p "Advanced" at bounding box center [105, 61] width 31 height 10
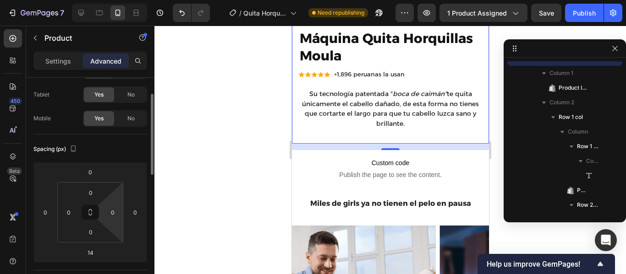
scroll to position [43, 0]
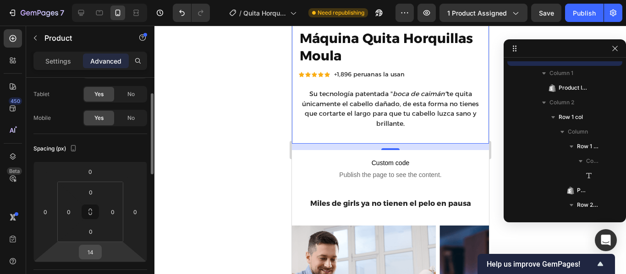
click at [92, 254] on input "14" at bounding box center [90, 253] width 18 height 14
type input "5"
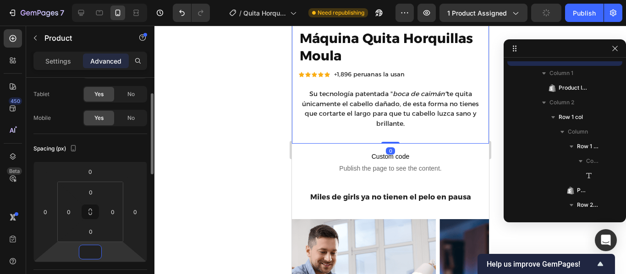
type input "0"
click at [460, 127] on div "QUITA HORQUILLAS MOULA | SKU: 51825-1 Text Block Row Máquina Quita Horquillas M…" at bounding box center [389, 77] width 183 height 120
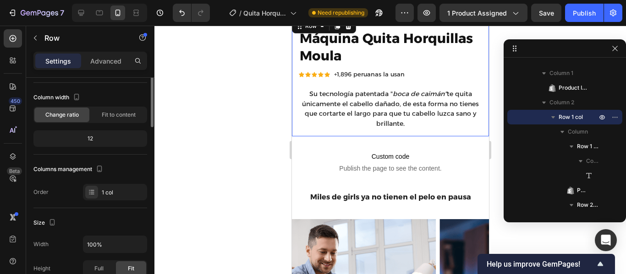
scroll to position [0, 0]
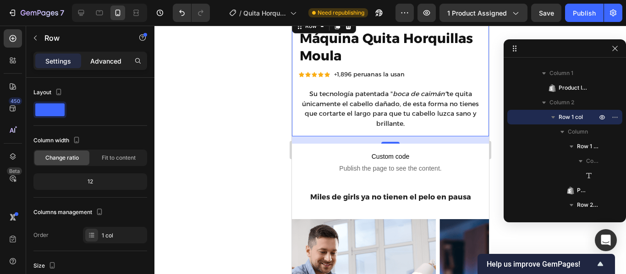
click at [103, 60] on p "Advanced" at bounding box center [105, 61] width 31 height 10
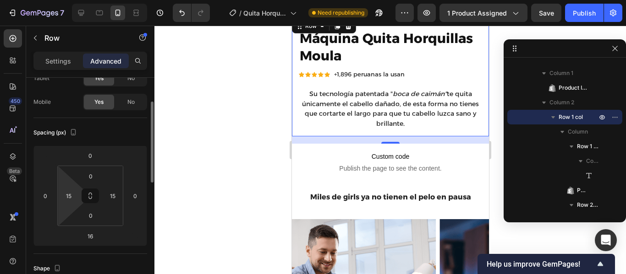
scroll to position [61, 0]
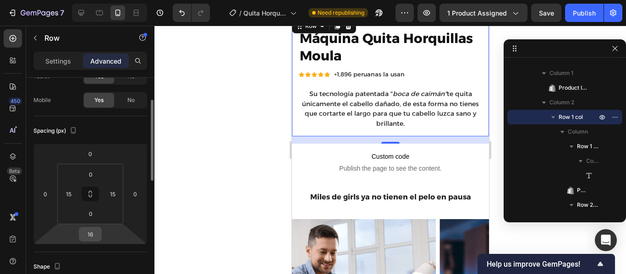
click at [88, 235] on input "16" at bounding box center [90, 235] width 18 height 14
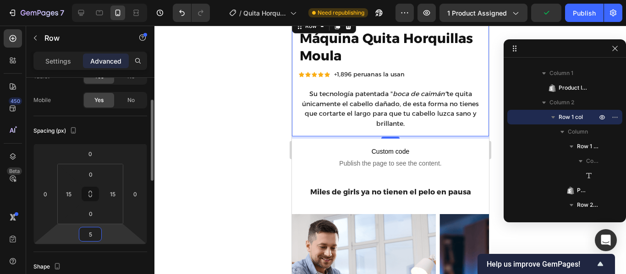
click at [97, 235] on input "5" at bounding box center [90, 235] width 18 height 14
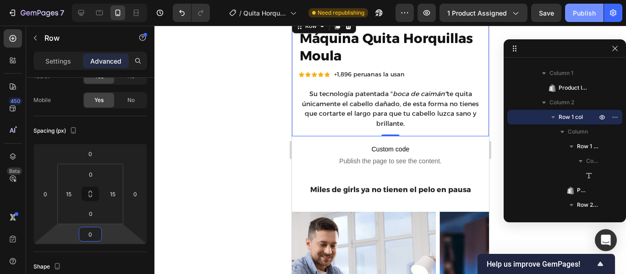
type input "0"
click at [583, 18] on button "Publish" at bounding box center [584, 13] width 38 height 18
